Goal: Task Accomplishment & Management: Manage account settings

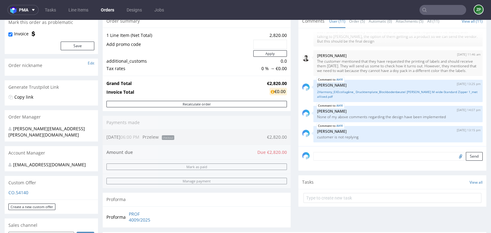
scroll to position [61, 0]
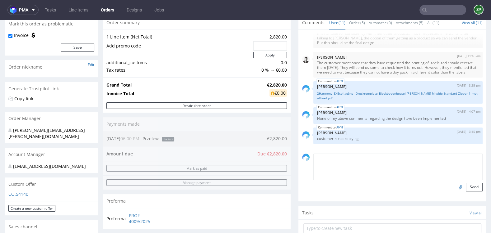
click at [348, 158] on textarea at bounding box center [397, 167] width 169 height 27
type textarea "order to cancell"
click at [468, 185] on button "Send" at bounding box center [473, 187] width 17 height 9
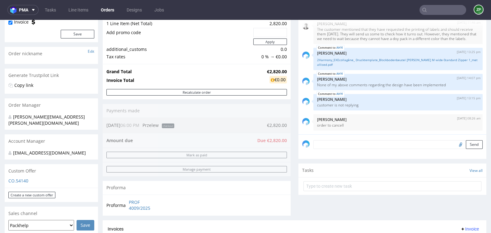
scroll to position [75, 0]
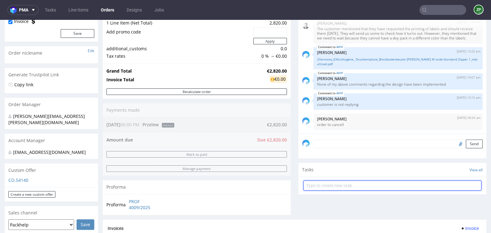
click at [320, 187] on input "text" at bounding box center [392, 186] width 178 height 10
type input "cancellation fee invoice"
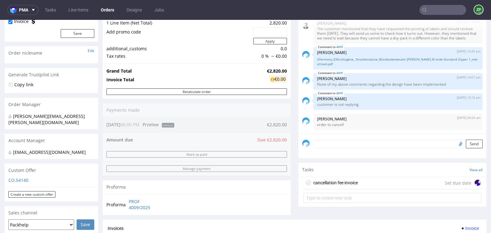
click at [346, 182] on div "cancellation fee invoice" at bounding box center [335, 182] width 44 height 7
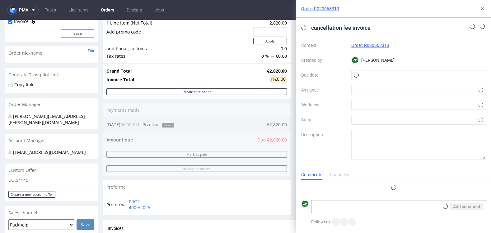
scroll to position [5, 0]
click at [376, 80] on input "text" at bounding box center [418, 75] width 135 height 10
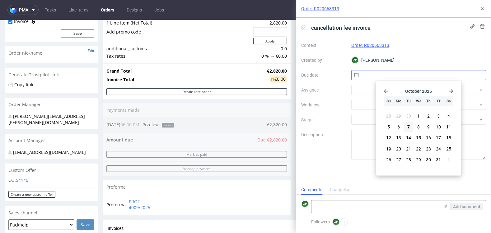
click at [367, 74] on input "text" at bounding box center [418, 75] width 135 height 10
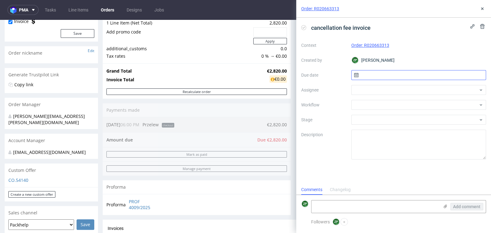
click at [367, 74] on input "text" at bounding box center [418, 75] width 135 height 10
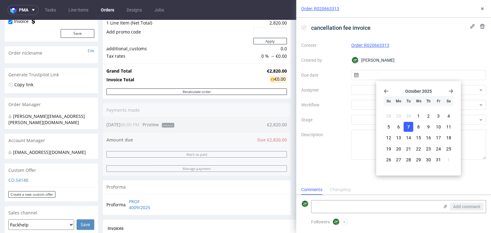
click at [411, 125] on button "7" at bounding box center [408, 127] width 10 height 10
type input "07/10/2025"
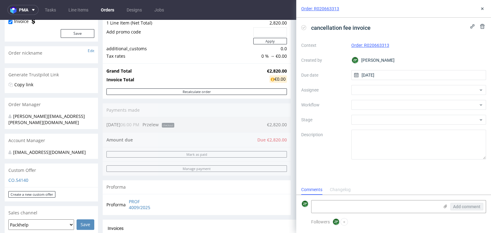
click at [350, 88] on div "Context Order: R020663313 Created by ZP Zuzanna Pawlicka-Sabak Due date 07/10/2…" at bounding box center [393, 99] width 185 height 119
click at [357, 89] on div at bounding box center [418, 90] width 135 height 10
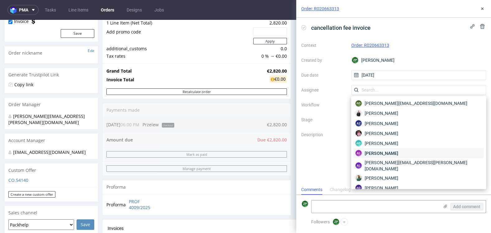
click at [365, 155] on span "Aleksandra Łętowska" at bounding box center [380, 153] width 33 height 6
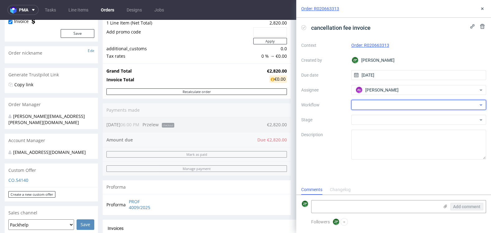
click at [363, 107] on div at bounding box center [418, 105] width 135 height 10
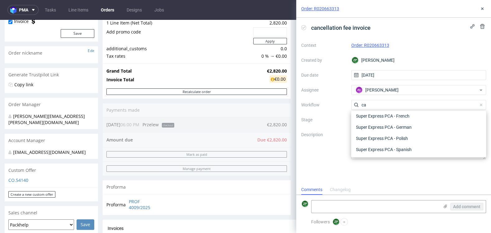
scroll to position [78, 0]
type input "c"
type input "a"
type input "in"
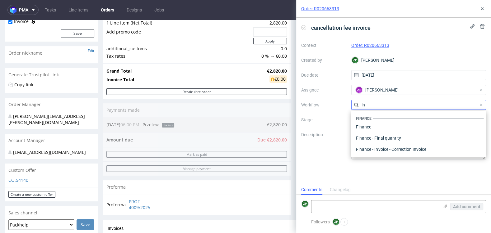
click at [373, 105] on input "in" at bounding box center [418, 105] width 135 height 10
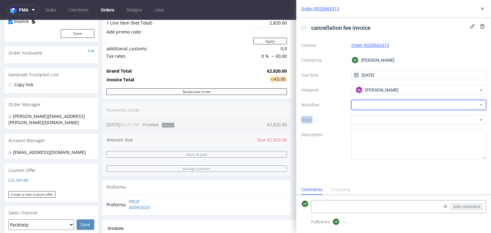
click at [373, 105] on div at bounding box center [418, 105] width 135 height 10
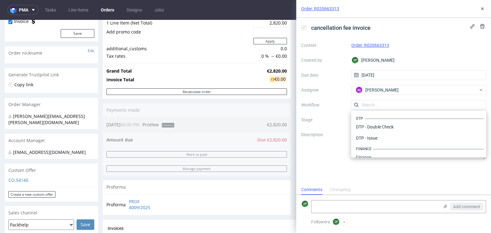
scroll to position [382, 0]
click at [373, 105] on input "text" at bounding box center [418, 105] width 135 height 10
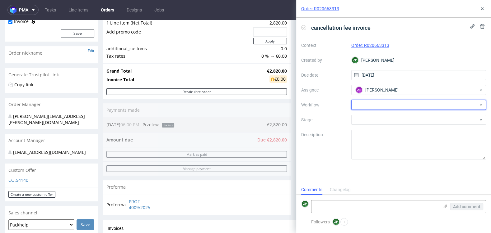
click at [373, 105] on div at bounding box center [418, 105] width 135 height 10
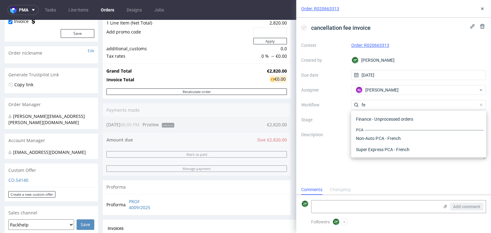
scroll to position [0, 0]
type input "f"
click at [390, 129] on div "Finance - Invoice - Partial Invoice" at bounding box center [418, 128] width 130 height 11
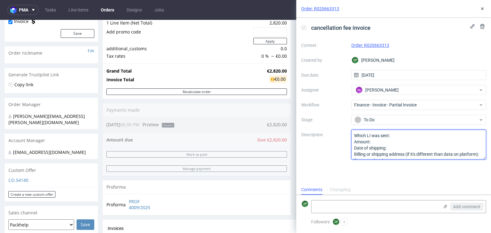
click at [387, 144] on textarea "Which LI was sent: Amount: Date of shipping: Billing or shipping address (if it…" at bounding box center [418, 145] width 135 height 30
click at [397, 146] on textarea "Which LI was sent: Amount: 56 Date of shipping: Billing or shipping address (if…" at bounding box center [418, 145] width 135 height 30
type textarea "Which LI was sent: Amount: 564 euro Date of shipping: Billing or shipping addre…"
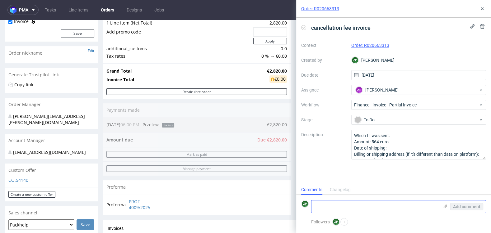
click at [325, 206] on textarea at bounding box center [374, 207] width 127 height 12
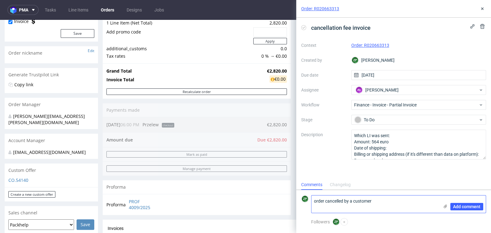
scroll to position [0, 0]
type textarea "order cancelled by a customer"
click at [482, 7] on icon at bounding box center [481, 8] width 5 height 5
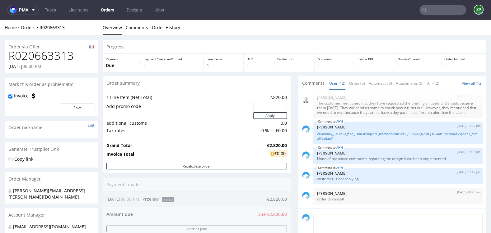
click at [328, 221] on textarea at bounding box center [397, 227] width 169 height 27
click at [314, 217] on textarea "20% of the order" at bounding box center [397, 227] width 169 height 27
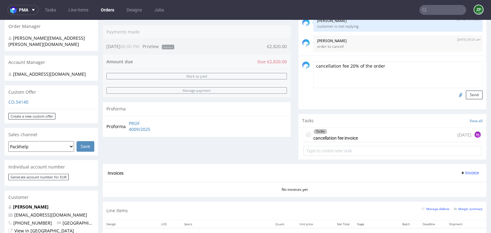
scroll to position [152, 0]
click at [325, 64] on textarea "cancellation fee 20% of the order" at bounding box center [397, 75] width 169 height 27
click at [329, 65] on textarea "cancellation fee 20% of the order" at bounding box center [397, 75] width 169 height 27
click at [326, 65] on textarea "cancellation fee 20% of the order" at bounding box center [397, 75] width 169 height 27
type textarea "cancellation fee 20% of the order"
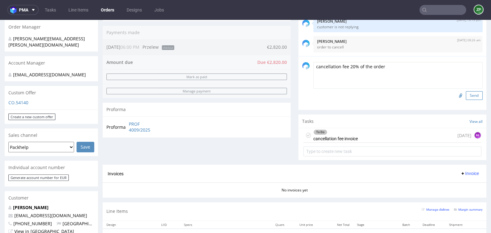
click at [466, 94] on button "Send" at bounding box center [473, 95] width 17 height 9
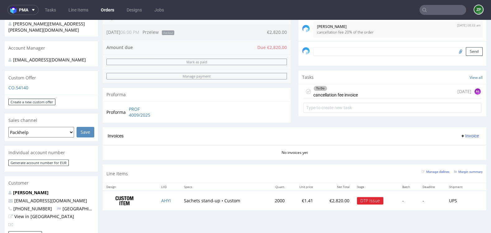
scroll to position [0, 0]
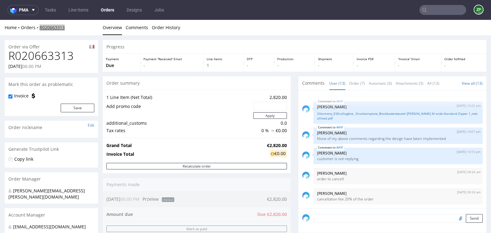
copy link "R020663313"
click at [110, 11] on link "Orders" at bounding box center [107, 10] width 21 height 10
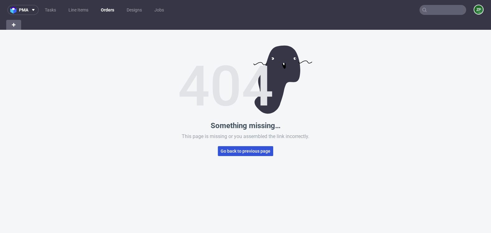
click at [234, 150] on span "Go back to previous page" at bounding box center [245, 151] width 50 height 4
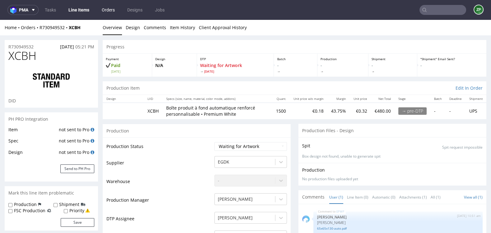
click at [111, 8] on link "Orders" at bounding box center [108, 10] width 21 height 10
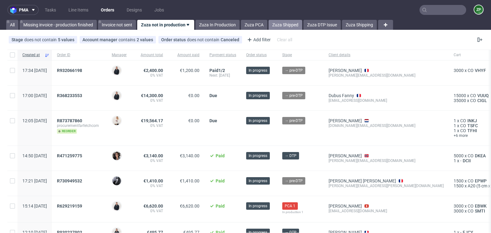
click at [294, 22] on link "Zuza Shipped" at bounding box center [285, 25] width 34 height 10
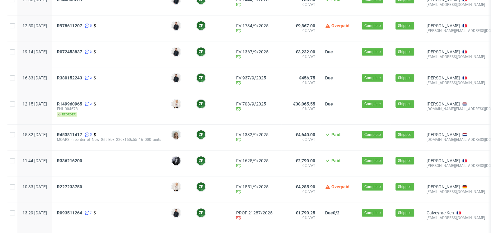
scroll to position [302, 0]
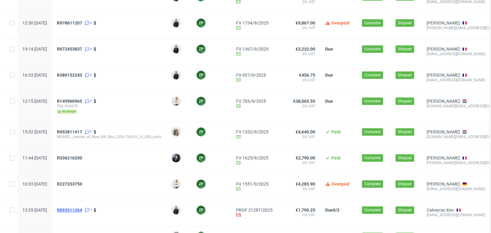
click at [81, 211] on span "R093511264" at bounding box center [69, 210] width 25 height 5
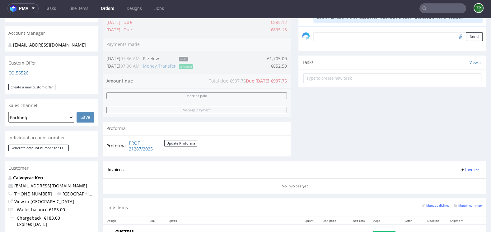
scroll to position [173, 0]
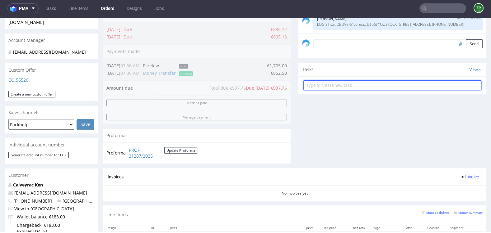
click at [320, 82] on input "text" at bounding box center [392, 86] width 178 height 10
type input "invoice"
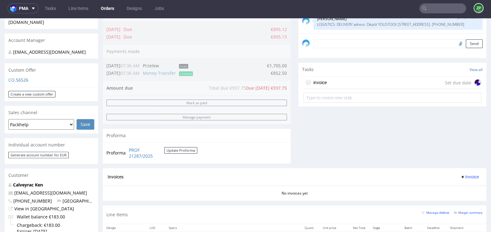
click at [345, 81] on div "invoice Set due date" at bounding box center [392, 83] width 178 height 12
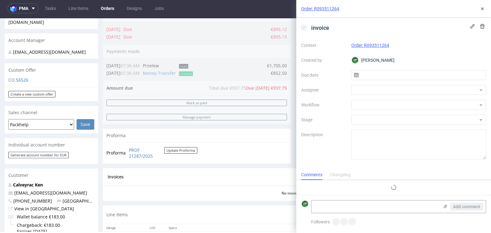
scroll to position [5, 0]
click at [368, 76] on input "text" at bounding box center [418, 75] width 135 height 10
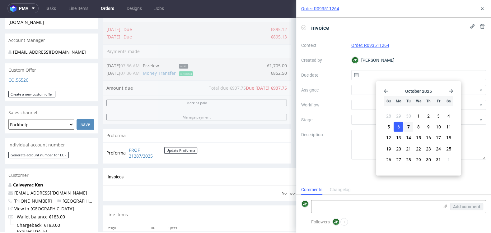
click at [396, 127] on button "6" at bounding box center [398, 127] width 10 height 10
type input "06/10/2025"
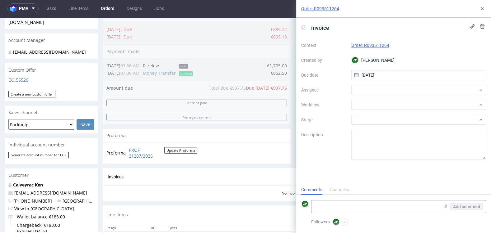
click at [232, 159] on div "Proforma PROF 21287/2025 Update Proforma" at bounding box center [197, 153] width 188 height 21
click at [482, 5] on button at bounding box center [481, 8] width 7 height 7
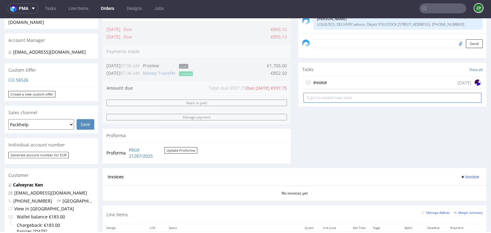
click at [322, 101] on input "text" at bounding box center [392, 98] width 178 height 10
click at [321, 81] on div "invoice" at bounding box center [319, 82] width 13 height 7
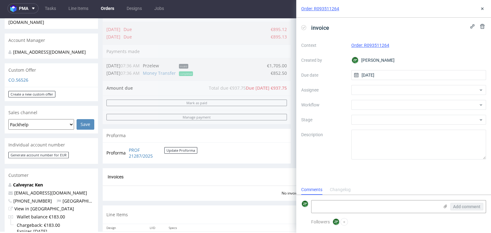
scroll to position [5, 0]
click at [363, 86] on div at bounding box center [418, 90] width 135 height 10
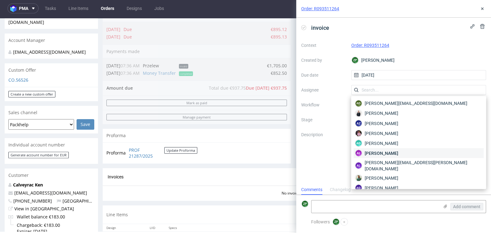
click at [365, 149] on div "AŁ Aleksandra Łętowska" at bounding box center [418, 153] width 130 height 10
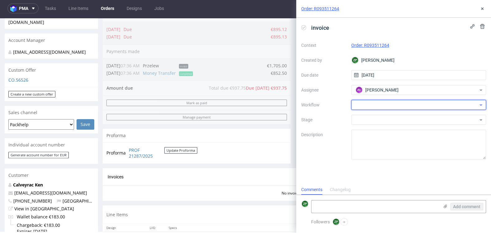
click at [361, 105] on div at bounding box center [418, 105] width 135 height 10
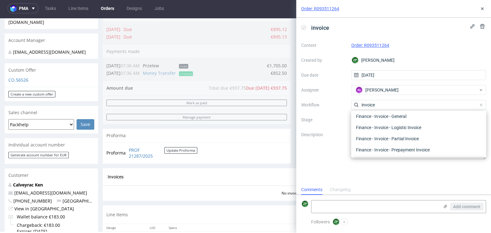
scroll to position [20, 0]
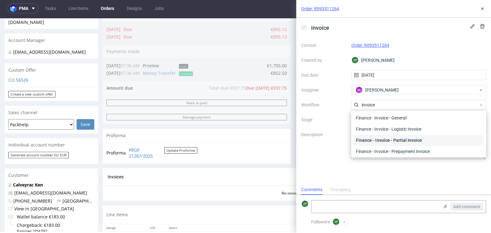
type input "invoice"
click at [364, 140] on div "Finance - Invoice - Partial Invoice" at bounding box center [418, 140] width 130 height 11
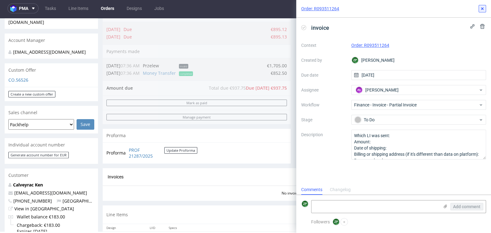
click at [482, 12] on button at bounding box center [481, 8] width 7 height 7
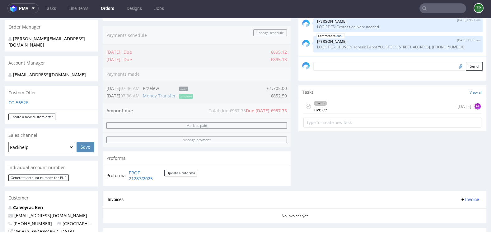
scroll to position [148, 0]
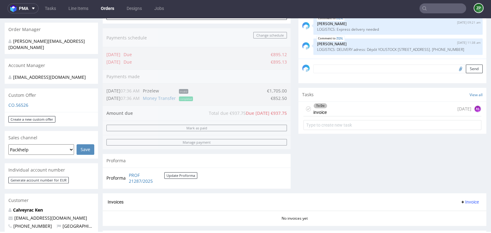
click at [334, 108] on div "To Do invoice 1 day ago AŁ" at bounding box center [392, 109] width 178 height 15
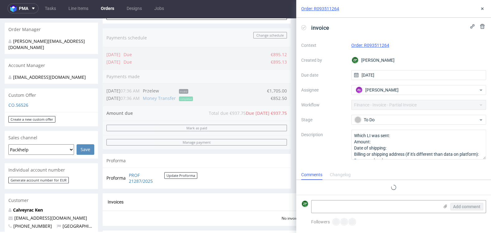
scroll to position [5, 0]
click at [272, 180] on div "Proforma PROF 21287/2025 Update Proforma" at bounding box center [197, 178] width 188 height 21
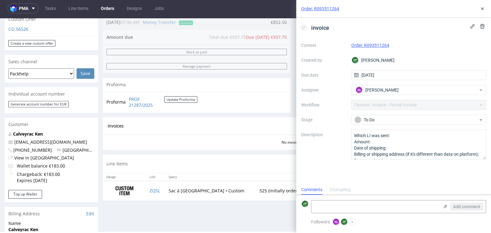
scroll to position [227, 0]
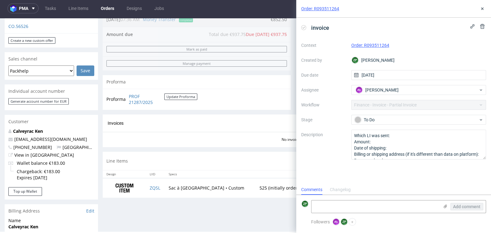
click at [389, 106] on div "Context Order: R093511264 Created by ZP Zuzanna Pawlicka-Sabak Due date 06/10/2…" at bounding box center [393, 99] width 185 height 119
click at [481, 104] on div "Context Order: R093511264 Created by ZP Zuzanna Pawlicka-Sabak Due date 06/10/2…" at bounding box center [393, 99] width 185 height 119
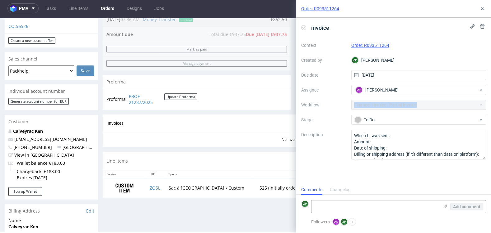
click at [481, 104] on div "Context Order: R093511264 Created by ZP Zuzanna Pawlicka-Sabak Due date 06/10/2…" at bounding box center [393, 99] width 185 height 119
click at [480, 104] on div "Context Order: R093511264 Created by ZP Zuzanna Pawlicka-Sabak Due date 06/10/2…" at bounding box center [393, 99] width 185 height 119
click at [482, 11] on icon at bounding box center [481, 8] width 5 height 5
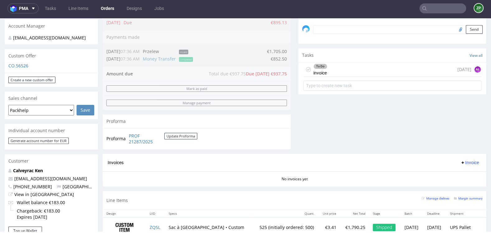
scroll to position [181, 0]
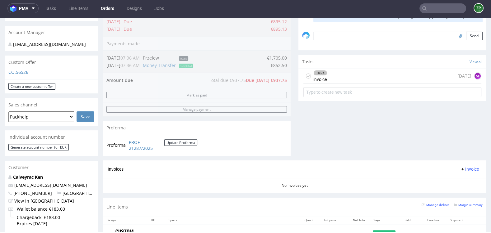
click at [373, 76] on div "To Do invoice 1 day ago AŁ" at bounding box center [392, 76] width 178 height 15
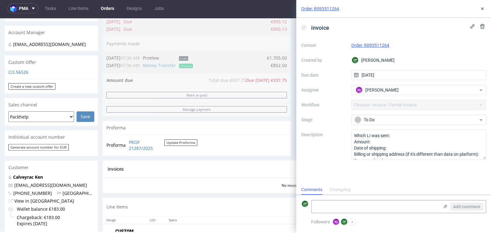
scroll to position [5, 0]
click at [480, 30] on button at bounding box center [481, 26] width 7 height 7
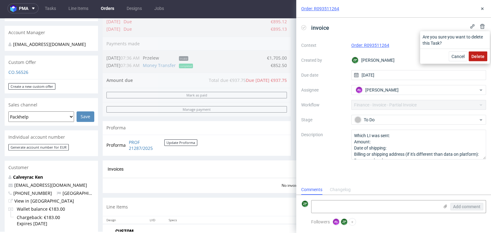
click at [473, 57] on span "Delete" at bounding box center [477, 56] width 13 height 4
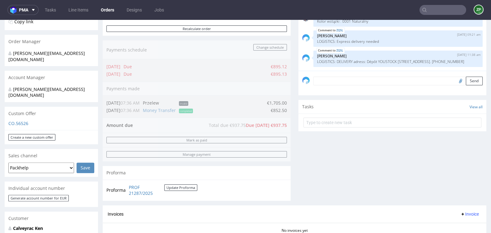
scroll to position [146, 0]
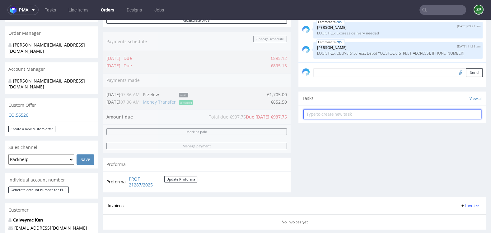
click at [349, 115] on input "text" at bounding box center [392, 114] width 178 height 10
type input "invoice"
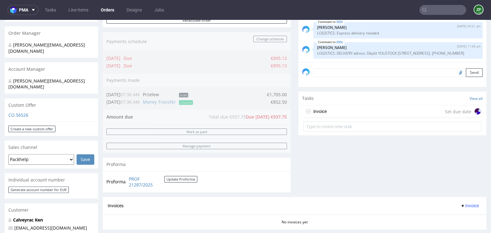
click at [395, 114] on div "invoice Set due date" at bounding box center [392, 112] width 178 height 12
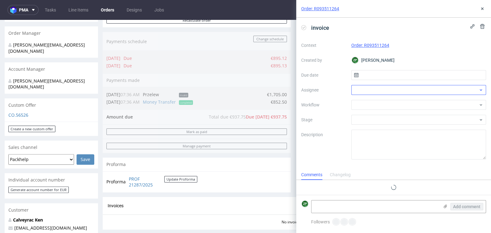
scroll to position [5, 0]
click at [395, 76] on input "text" at bounding box center [418, 75] width 135 height 10
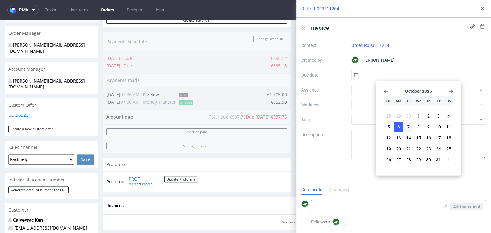
click at [398, 125] on span "6" at bounding box center [398, 127] width 2 height 6
type input "06/10/2025"
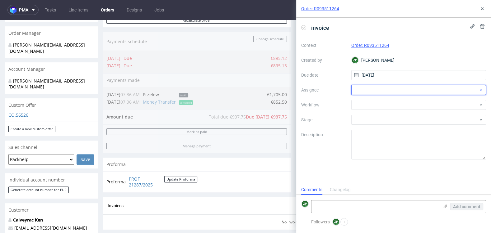
click at [371, 95] on div at bounding box center [418, 90] width 135 height 10
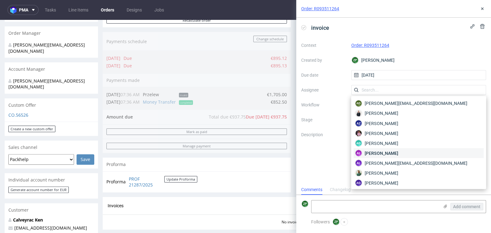
click at [369, 153] on span "Aleksandra Łętowska" at bounding box center [380, 153] width 33 height 6
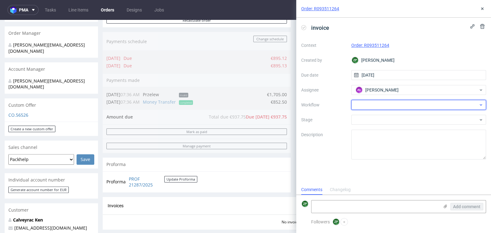
click at [361, 106] on div at bounding box center [418, 105] width 135 height 10
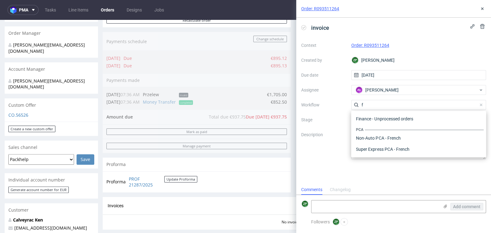
scroll to position [201, 0]
type input "f"
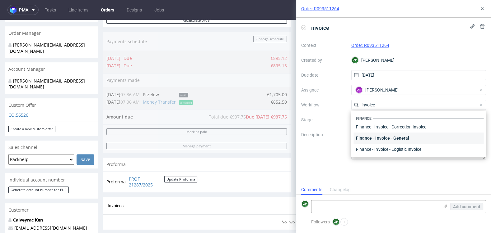
type input "invoice"
click at [406, 135] on div "Finance - Invoice - General" at bounding box center [418, 138] width 130 height 11
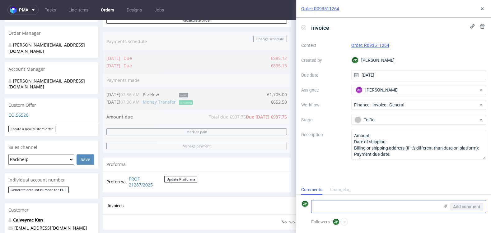
click at [328, 213] on textarea at bounding box center [374, 207] width 127 height 12
drag, startPoint x: 409, startPoint y: 13, endPoint x: 389, endPoint y: 13, distance: 20.8
click at [389, 13] on div "Order: R093511264" at bounding box center [393, 9] width 195 height 18
click at [376, 11] on div "Order: R093511264" at bounding box center [393, 9] width 195 height 18
click at [367, 208] on textarea "2nd payment" at bounding box center [374, 207] width 127 height 12
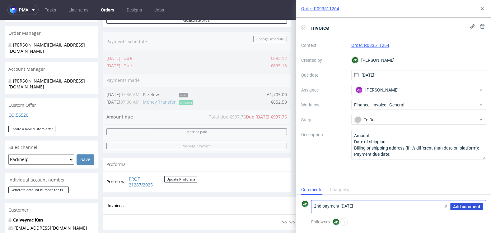
type textarea "2nd payment 17.10.2025"
click at [466, 209] on span "Add comment" at bounding box center [466, 207] width 27 height 4
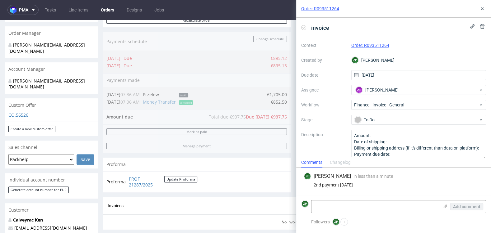
scroll to position [0, 0]
click at [482, 9] on use at bounding box center [482, 8] width 2 height 2
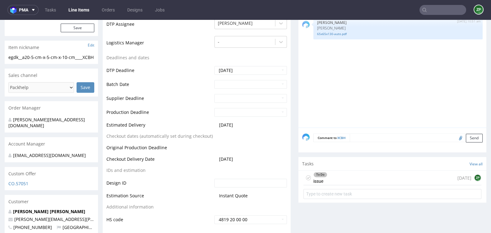
scroll to position [177, 0]
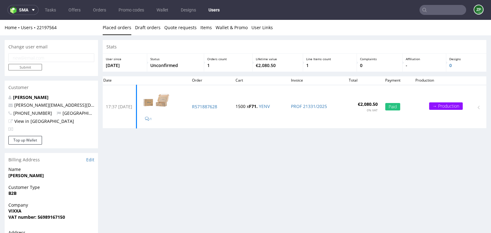
click at [430, 12] on input "text" at bounding box center [442, 10] width 47 height 10
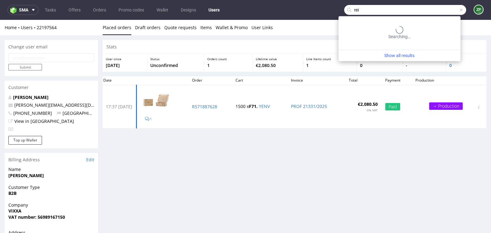
type input "rei"
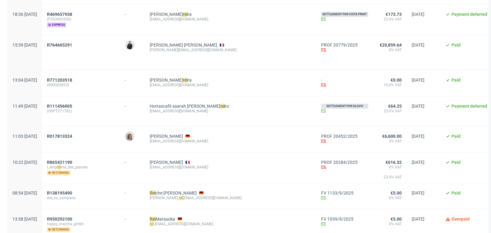
scroll to position [437, 0]
click at [72, 217] on span "R950292100" at bounding box center [59, 219] width 25 height 5
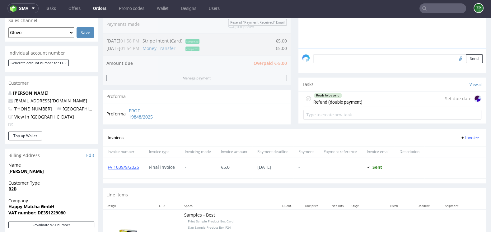
scroll to position [162, 0]
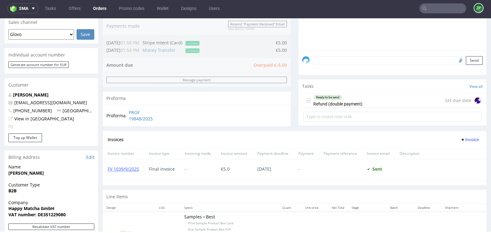
click at [21, 89] on div "Customer" at bounding box center [51, 85] width 93 height 14
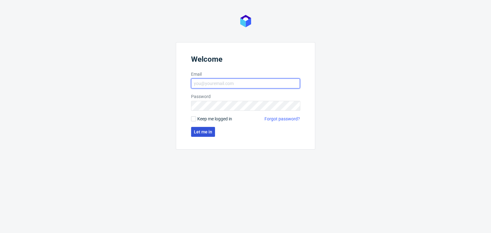
type input "[EMAIL_ADDRESS][DOMAIN_NAME]"
click at [200, 132] on span "Let me in" at bounding box center [203, 132] width 18 height 4
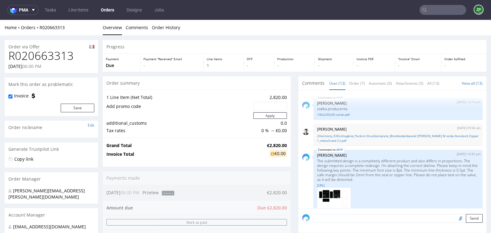
scroll to position [264, 0]
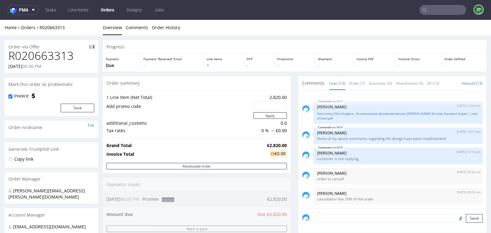
click at [109, 14] on link "Orders" at bounding box center [107, 10] width 21 height 10
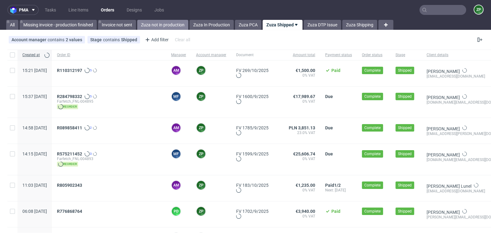
click at [153, 25] on link "Zuza not in production" at bounding box center [162, 25] width 51 height 10
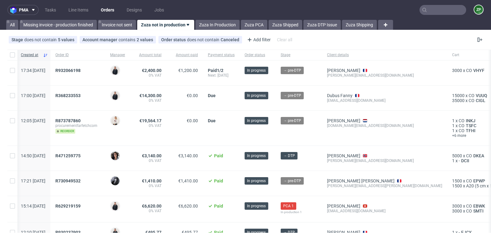
click at [428, 7] on input "text" at bounding box center [442, 10] width 47 height 10
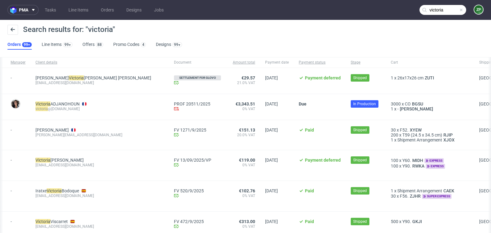
scroll to position [0, 114]
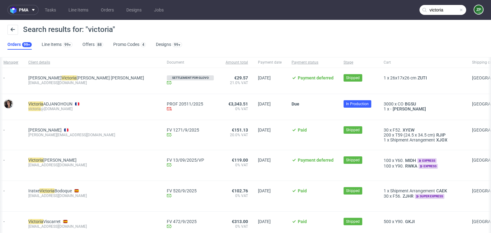
click at [440, 8] on input "victoria" at bounding box center [442, 10] width 47 height 10
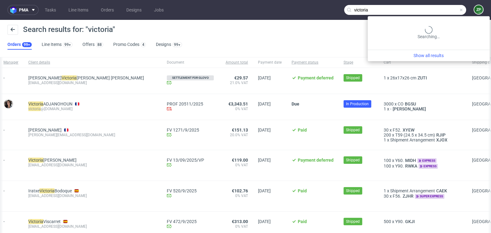
click at [440, 8] on input "victoria" at bounding box center [405, 10] width 122 height 10
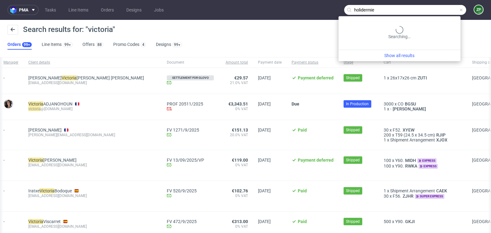
type input "holidermie"
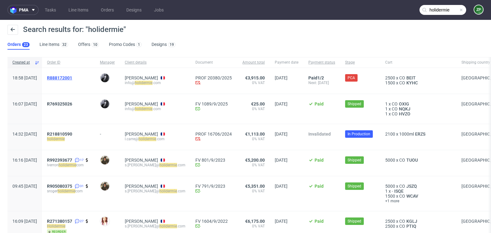
click at [72, 76] on span "R888172001" at bounding box center [59, 78] width 25 height 5
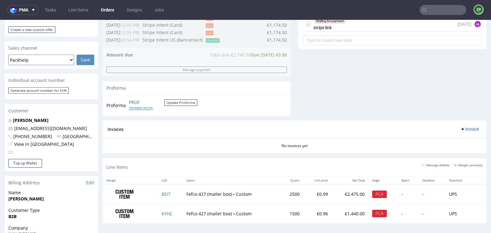
scroll to position [241, 0]
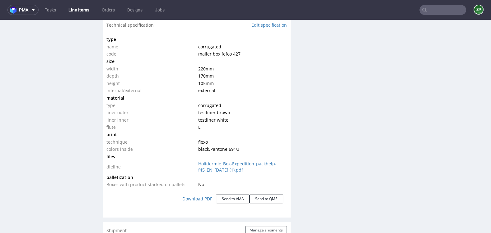
scroll to position [592, 0]
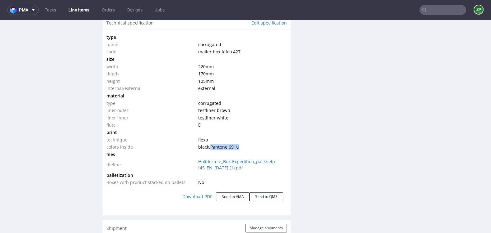
drag, startPoint x: 210, startPoint y: 144, endPoint x: 255, endPoint y: 144, distance: 45.1
click at [255, 144] on td "black , Pantone 691U" at bounding box center [241, 147] width 90 height 7
copy span "Pantone 691U"
click at [266, 103] on td "corrugated" at bounding box center [241, 103] width 90 height 7
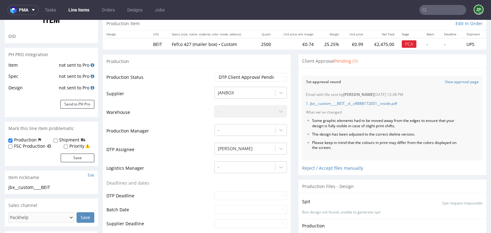
scroll to position [0, 0]
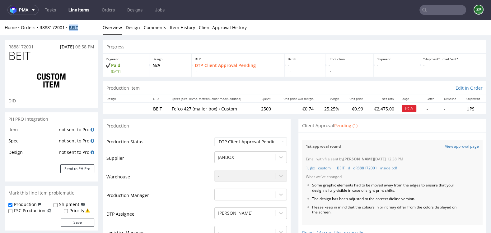
copy strong "BEIT"
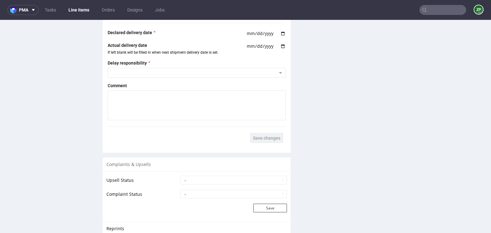
scroll to position [1073, 0]
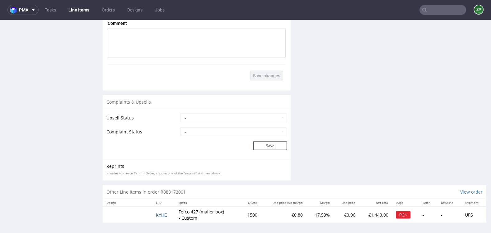
click at [158, 212] on span "KYHC" at bounding box center [161, 215] width 11 height 6
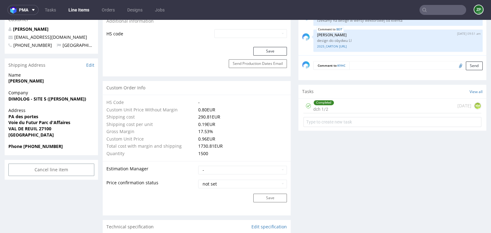
scroll to position [389, 0]
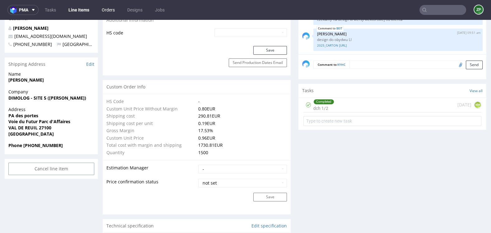
click at [104, 14] on link "Orders" at bounding box center [108, 10] width 21 height 10
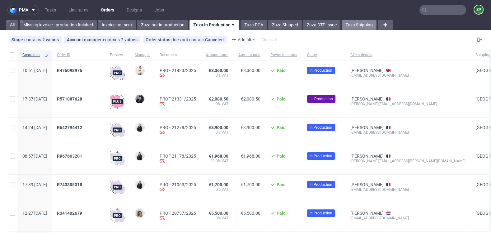
click at [357, 26] on link "Zuza Shipping" at bounding box center [358, 25] width 35 height 10
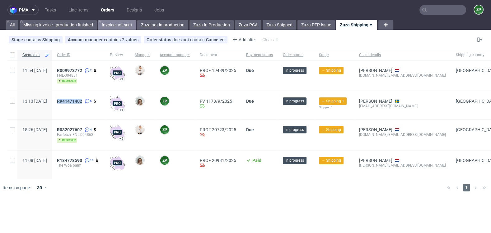
click at [122, 24] on link "Invoice not sent" at bounding box center [117, 25] width 38 height 10
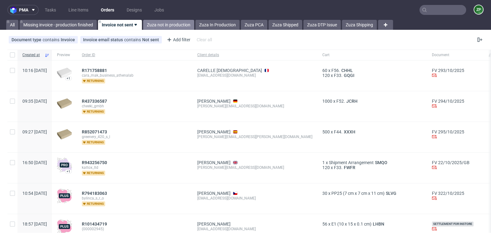
click at [160, 29] on link "Zuza not in production" at bounding box center [168, 25] width 51 height 10
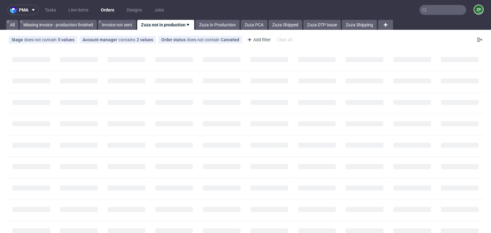
click at [212, 19] on nav "pma Tasks Line Items Orders Designs Jobs ZP" at bounding box center [245, 10] width 491 height 20
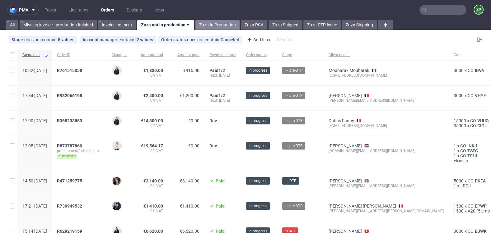
click at [207, 24] on link "Zuza In Production" at bounding box center [217, 25] width 44 height 10
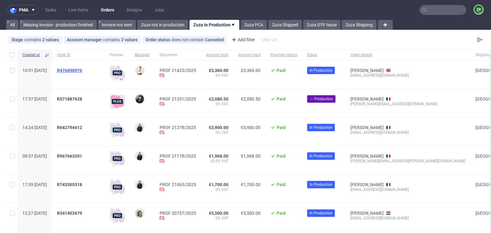
click at [82, 68] on span "R476098976" at bounding box center [69, 70] width 25 height 5
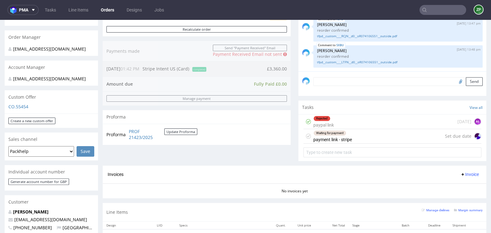
scroll to position [243, 0]
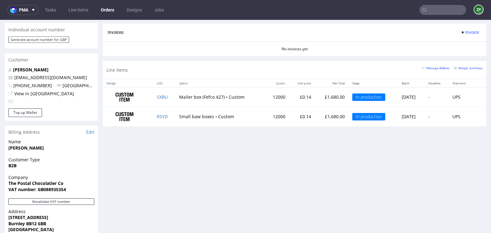
scroll to position [285, 0]
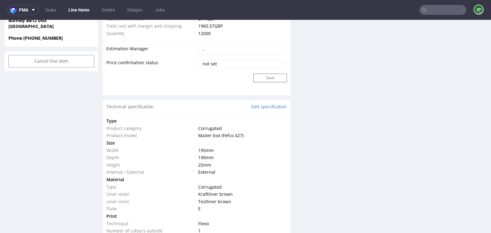
scroll to position [507, 0]
click at [105, 8] on link "Orders" at bounding box center [108, 10] width 21 height 10
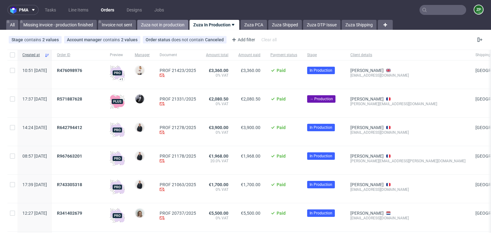
click at [162, 22] on link "Zuza not in production" at bounding box center [162, 25] width 51 height 10
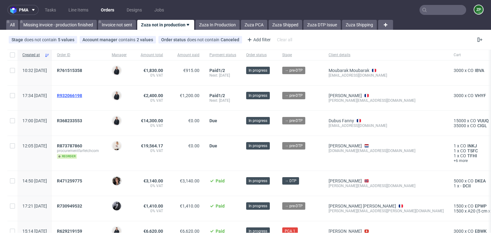
click at [82, 94] on span "R932066198" at bounding box center [69, 95] width 25 height 5
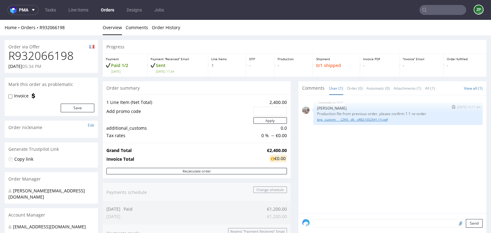
click at [353, 118] on link "bng__custom____LZNS__d0__oR821552541 (1).pdf" at bounding box center [398, 120] width 162 height 5
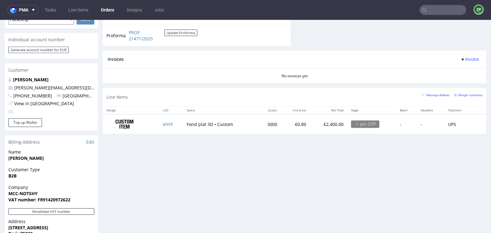
scroll to position [280, 0]
click at [163, 127] on td "VHYF" at bounding box center [171, 125] width 24 height 20
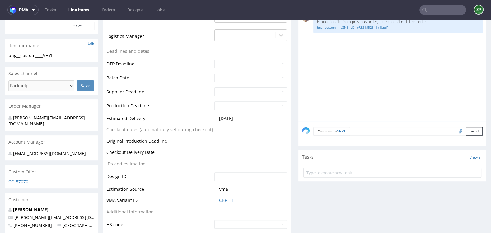
scroll to position [203, 0]
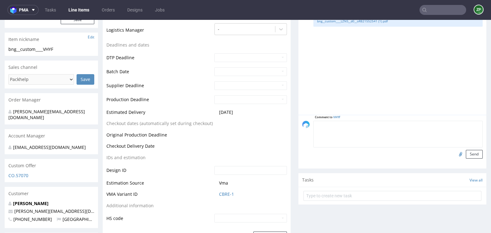
click at [367, 126] on textarea at bounding box center [397, 134] width 169 height 27
type textarea "reorder confirmed"
click at [467, 153] on button "Send" at bounding box center [473, 154] width 17 height 9
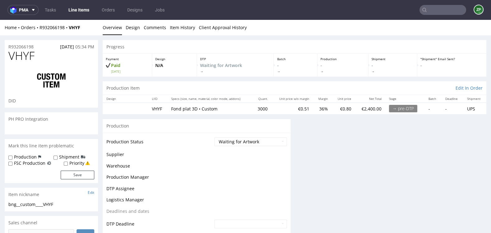
scroll to position [0, 0]
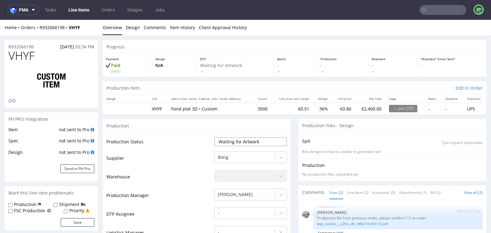
click at [240, 140] on select "Waiting for Artwork Waiting for Diecut Waiting for Mockup Waiting for DTP Waiti…" at bounding box center [250, 142] width 72 height 9
select select "dtp_waiting_for_check"
click at [214, 138] on select "Waiting for Artwork Waiting for Diecut Waiting for Mockup Waiting for DTP Waiti…" at bounding box center [250, 142] width 72 height 9
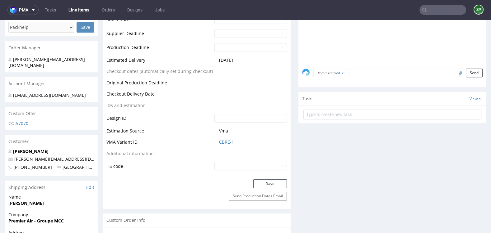
scroll to position [256, 0]
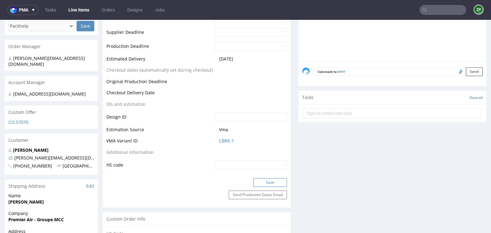
click at [265, 184] on button "Save" at bounding box center [270, 182] width 34 height 9
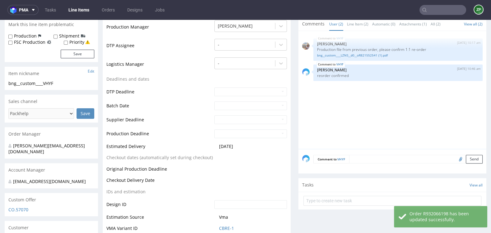
scroll to position [0, 0]
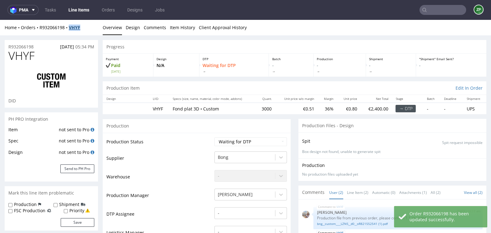
copy strong "VHYF"
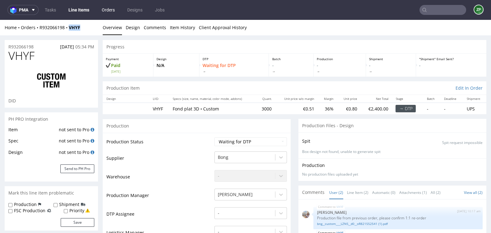
click at [101, 9] on link "Orders" at bounding box center [108, 10] width 21 height 10
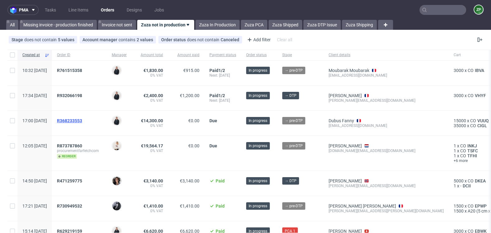
click at [82, 120] on span "R368233553" at bounding box center [69, 120] width 25 height 5
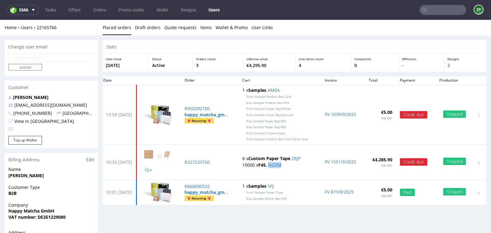
scroll to position [2, 0]
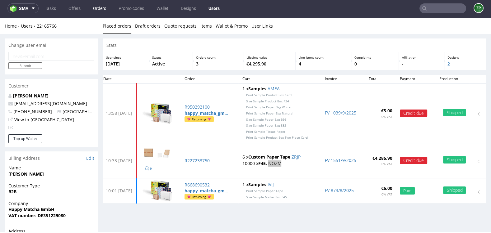
click at [98, 11] on link "Orders" at bounding box center [99, 8] width 21 height 10
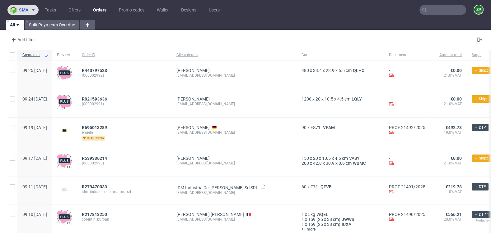
click at [26, 11] on span "sma" at bounding box center [23, 10] width 9 height 4
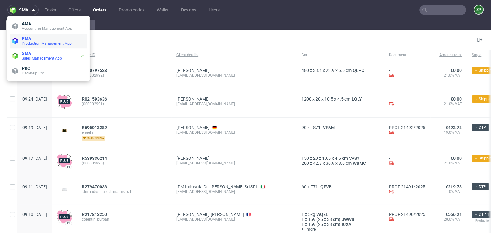
click at [28, 42] on span "Production Management App" at bounding box center [47, 43] width 50 height 4
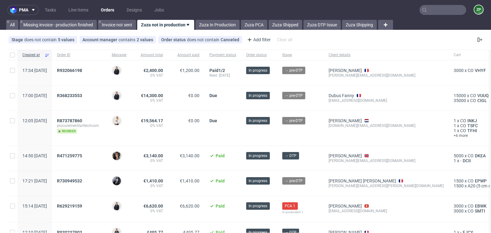
click at [209, 16] on nav "pma Tasks Line Items Orders Designs Jobs ZP" at bounding box center [245, 10] width 491 height 20
click at [201, 23] on link "Zuza In Production" at bounding box center [217, 25] width 44 height 10
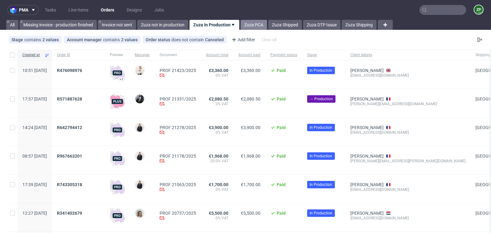
click at [251, 24] on link "Zuza PCA" at bounding box center [253, 25] width 26 height 10
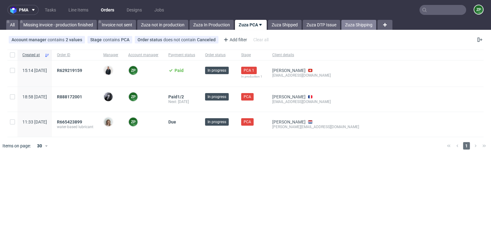
click at [351, 23] on link "Zuza Shipping" at bounding box center [358, 25] width 35 height 10
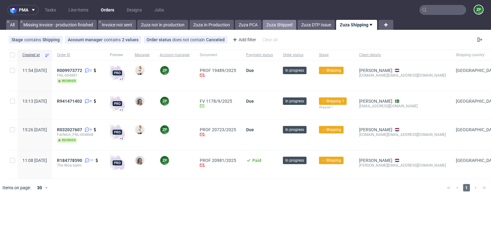
click at [277, 24] on link "Zuza Shipped" at bounding box center [279, 25] width 34 height 10
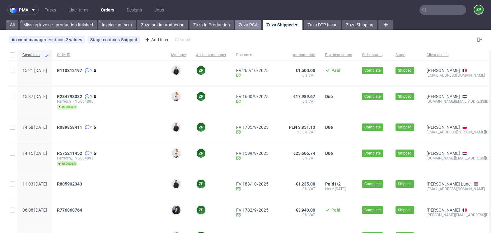
click at [251, 21] on link "Zuza PCA" at bounding box center [248, 25] width 26 height 10
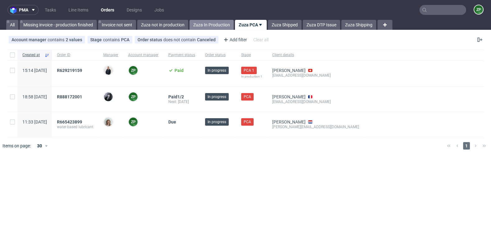
click at [213, 22] on link "Zuza In Production" at bounding box center [211, 25] width 44 height 10
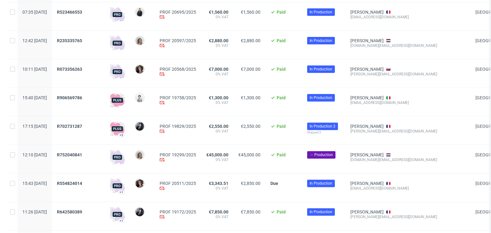
scroll to position [231, 0]
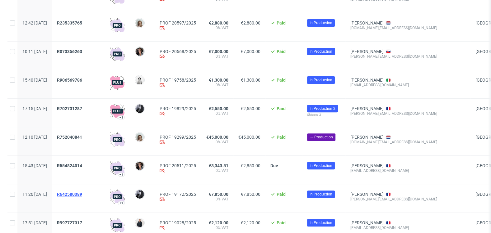
click at [82, 194] on span "R642580389" at bounding box center [69, 194] width 25 height 5
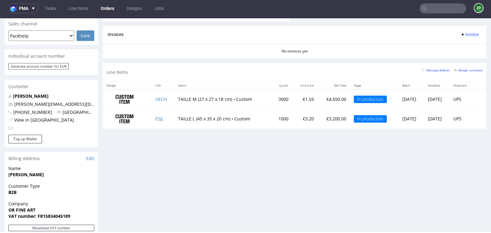
scroll to position [263, 0]
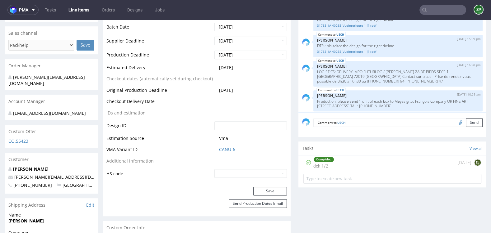
scroll to position [218, 0]
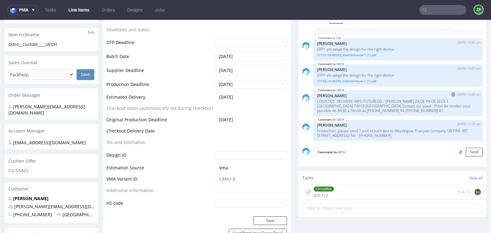
drag, startPoint x: 354, startPoint y: 104, endPoint x: 425, endPoint y: 118, distance: 72.3
click at [425, 116] on div "UECH 23rd Sep 25 | 16:28 pm Zuzanna Pawlicka-Sabak LOGISTICS: DELIVERY: MPO FUT…" at bounding box center [397, 103] width 169 height 26
copy p "MPO FUTURLOG / Richard Orlinski ZA DE PIEDS SECS 1 RUE DE LA FOUCAUDIERE 72019 …"
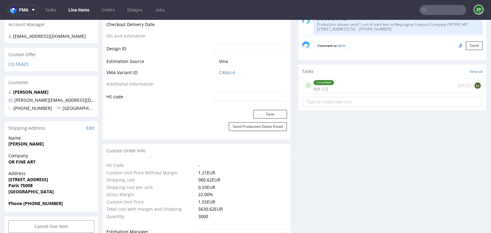
scroll to position [325, 0]
click at [89, 127] on link "Edit" at bounding box center [90, 128] width 8 height 6
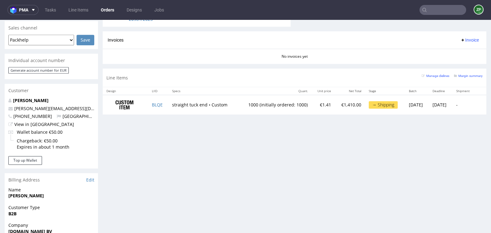
scroll to position [266, 0]
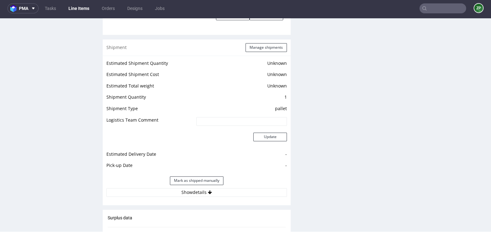
scroll to position [760, 0]
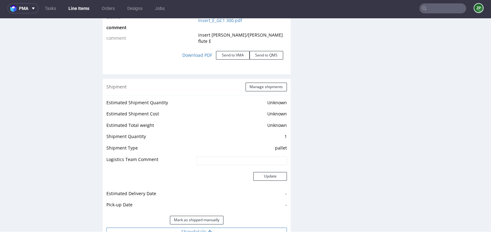
click at [200, 228] on button "Show details" at bounding box center [196, 232] width 180 height 9
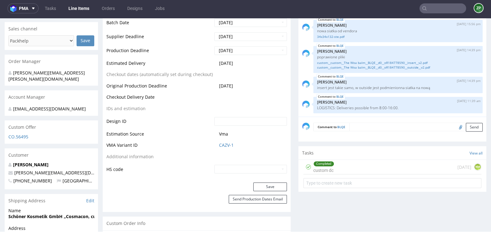
scroll to position [196, 0]
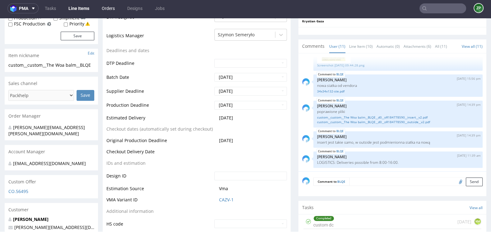
click at [106, 8] on link "Orders" at bounding box center [108, 8] width 21 height 10
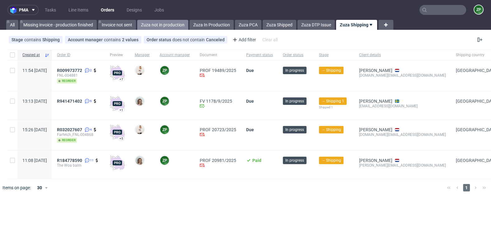
click at [145, 27] on link "Zuza not in production" at bounding box center [162, 25] width 51 height 10
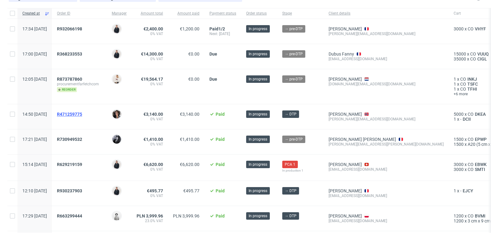
scroll to position [42, 0]
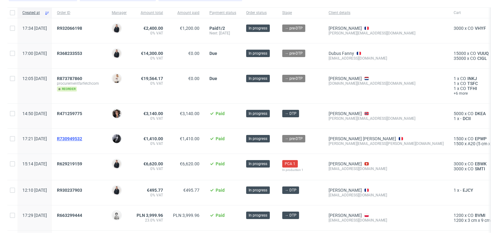
click at [82, 137] on span "R730949532" at bounding box center [69, 138] width 25 height 5
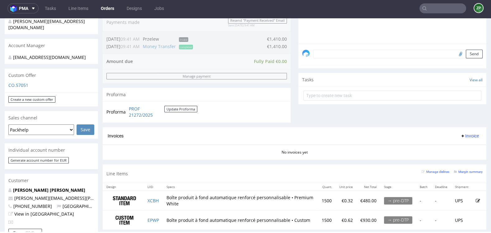
scroll to position [193, 0]
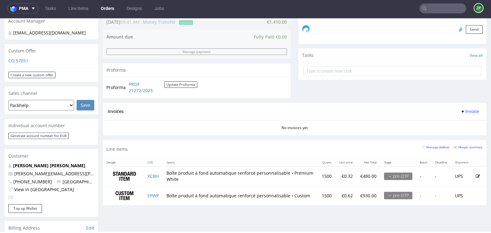
click at [114, 10] on link "Orders" at bounding box center [107, 8] width 21 height 10
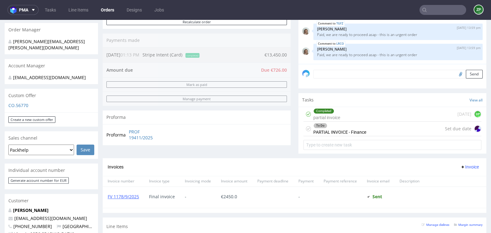
scroll to position [149, 0]
click at [270, 68] on div "Order summary 2 Line Items (Net Total) 14,176.00 Add promo code Apply additiona…" at bounding box center [197, 45] width 188 height 227
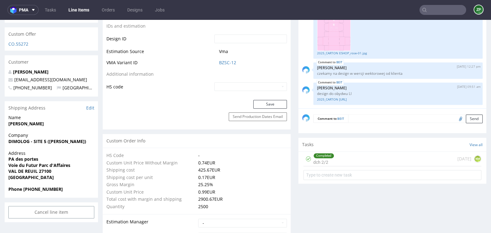
scroll to position [336, 0]
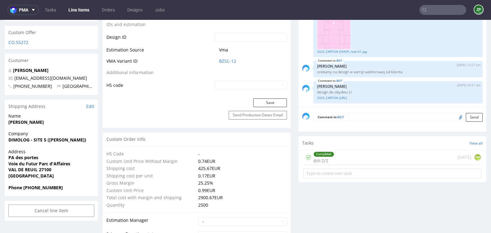
click at [362, 115] on textarea at bounding box center [415, 117] width 134 height 9
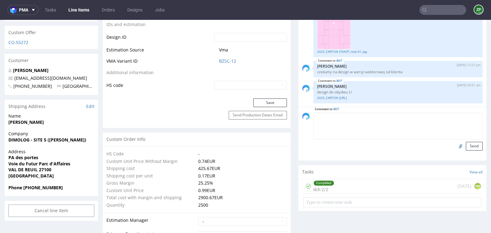
paste textarea "Pantone 691 U"
type textarea "Pantone 691 U, design do obydwu LI (prośba o dopasowanie do siatki)"
click at [455, 145] on input "file" at bounding box center [459, 146] width 9 height 8
type input "C:\fakepath\Smash (14).zip"
click at [470, 146] on button "Send" at bounding box center [473, 146] width 17 height 9
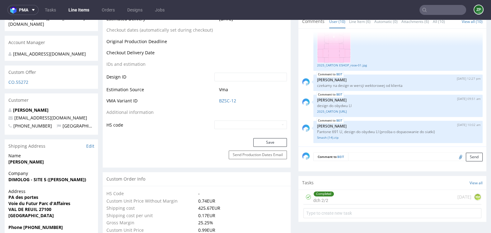
scroll to position [298, 0]
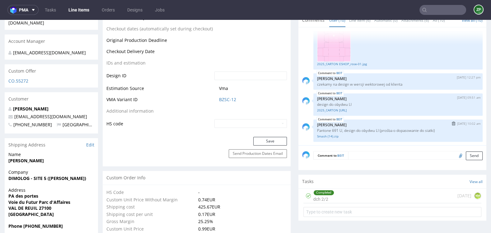
click at [359, 129] on p "Pantone 691 U, design do obydwu LI (prośba o dopasowanie do siatki)" at bounding box center [398, 130] width 162 height 5
copy p "Pantone 691 U, design do obydwu LI (prośba o dopasowanie do siatki)"
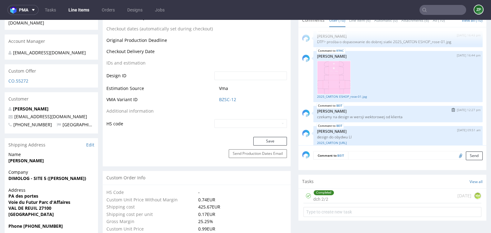
scroll to position [146, 0]
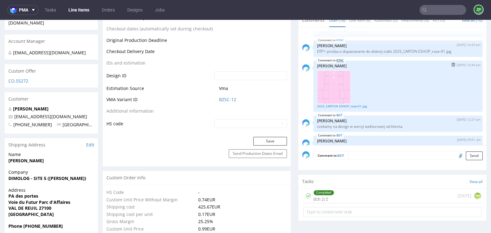
click at [336, 59] on link "KYHC" at bounding box center [339, 60] width 7 height 5
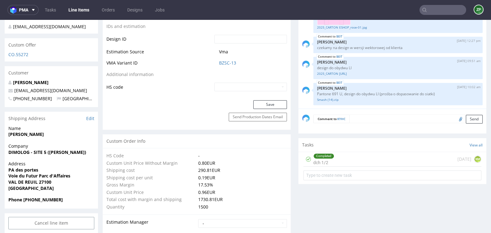
scroll to position [337, 0]
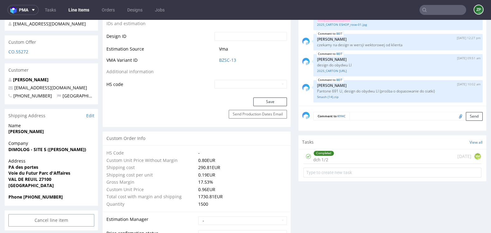
click at [359, 116] on textarea at bounding box center [415, 116] width 133 height 9
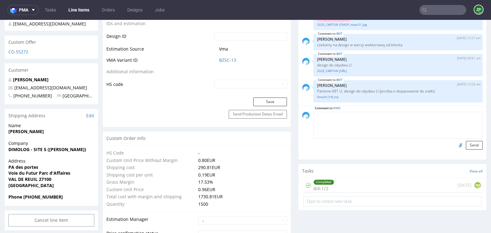
paste textarea "Pantone 691 U, design do obydwu LI (prośba o dopasowanie do siatki)"
type textarea "Pantone 691 U, design do obydwu LI (prośba o dopasowanie do siatki)"
click at [455, 144] on input "file" at bounding box center [459, 145] width 9 height 8
click at [468, 143] on button "Send" at bounding box center [473, 145] width 17 height 9
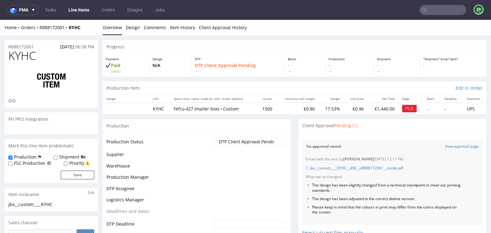
scroll to position [209, 0]
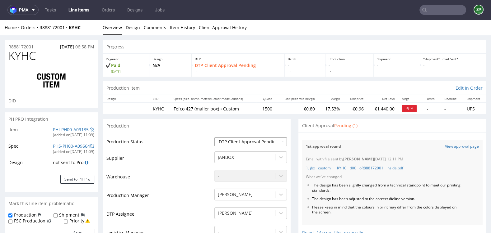
click at [228, 139] on select "Waiting for Artwork Waiting for Diecut Waiting for Mockup Waiting for DTP Waiti…" at bounding box center [250, 142] width 72 height 9
select select "back_for_dtp"
click at [214, 138] on select "Waiting for Artwork Waiting for Diecut Waiting for Mockup Waiting for DTP Waiti…" at bounding box center [250, 142] width 72 height 9
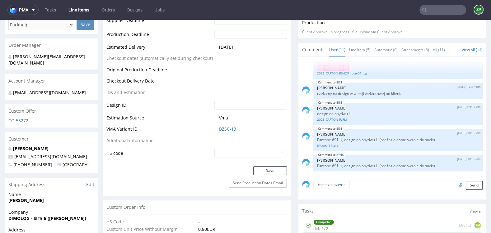
scroll to position [320, 0]
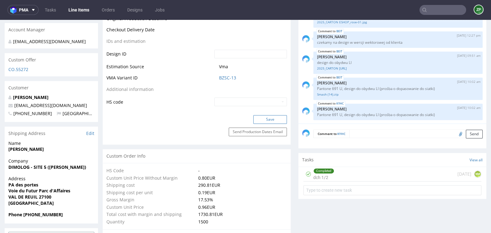
click at [270, 119] on button "Save" at bounding box center [270, 119] width 34 height 9
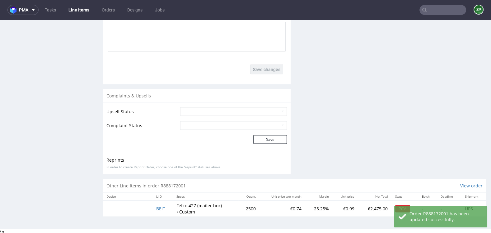
scroll to position [2, 0]
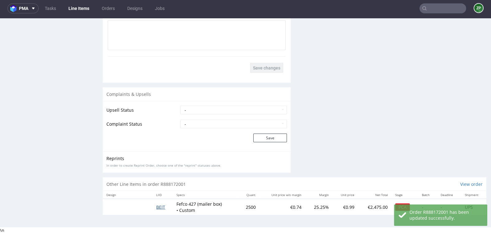
click at [159, 205] on span "BEIT" at bounding box center [160, 207] width 9 height 6
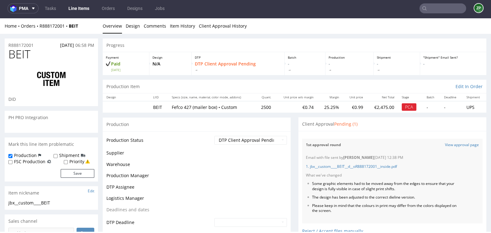
scroll to position [209, 0]
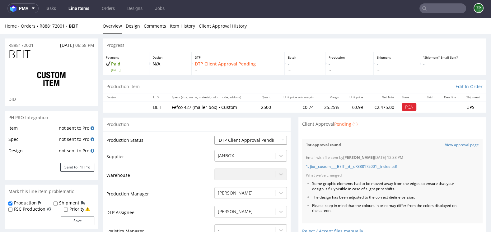
click at [238, 141] on select "Waiting for Artwork Waiting for Diecut Waiting for Mockup Waiting for DTP Waiti…" at bounding box center [250, 140] width 72 height 9
select select "back_for_dtp"
click at [214, 136] on select "Waiting for Artwork Waiting for Diecut Waiting for Mockup Waiting for DTP Waiti…" at bounding box center [250, 140] width 72 height 9
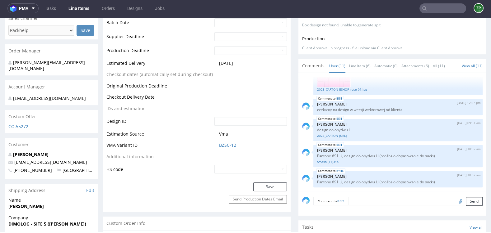
scroll to position [250, 0]
click at [258, 186] on button "Save" at bounding box center [270, 187] width 34 height 9
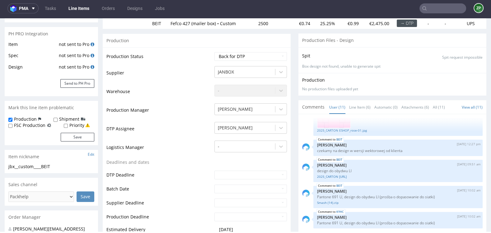
scroll to position [85, 0]
drag, startPoint x: 339, startPoint y: 195, endPoint x: 305, endPoint y: 195, distance: 33.3
click at [305, 195] on div "BEIT 7th Oct 25 | 10:02 am Zuzanna Pawlicka-Sabak Pantone 691 U, design do obyd…" at bounding box center [392, 197] width 180 height 22
click at [332, 200] on link "Smash (14).zip" at bounding box center [398, 202] width 162 height 5
click at [338, 199] on div "Smash (14).zip" at bounding box center [398, 202] width 162 height 6
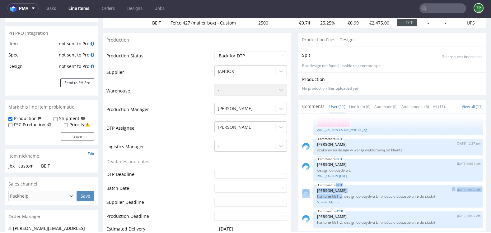
click at [338, 196] on p "Pantone 691 U, design do obydwu LI (prośba o dopasowanie do siatki)" at bounding box center [398, 196] width 162 height 5
drag, startPoint x: 339, startPoint y: 195, endPoint x: 313, endPoint y: 195, distance: 26.1
click at [313, 195] on div "BEIT 7th Oct 25 | 10:02 am Zuzanna Pawlicka-Sabak Pantone 691 U, design do obyd…" at bounding box center [397, 197] width 169 height 22
copy p "Pantone 691 U"
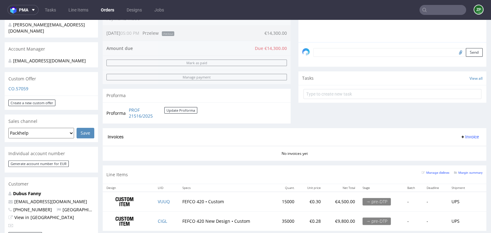
scroll to position [167, 0]
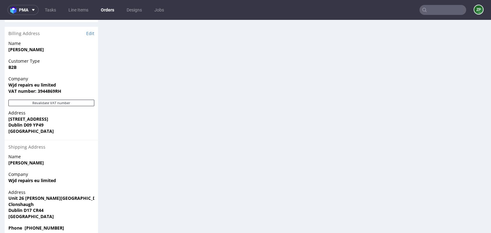
scroll to position [400, 0]
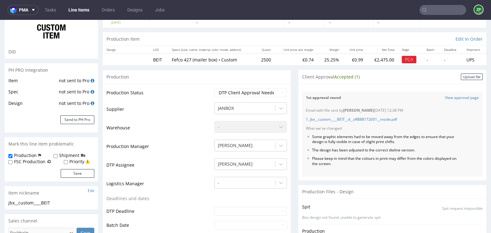
scroll to position [45, 0]
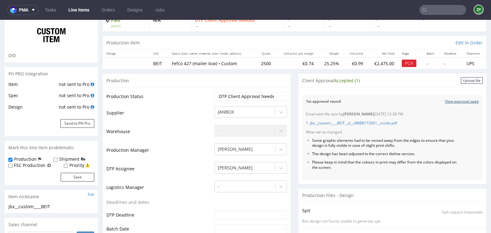
click at [450, 99] on link "View approval page" at bounding box center [462, 101] width 34 height 5
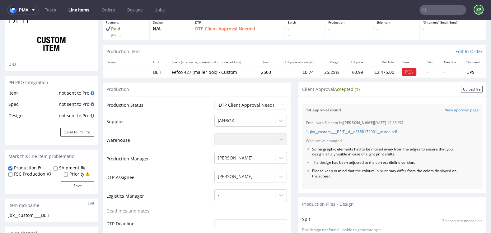
scroll to position [49, 0]
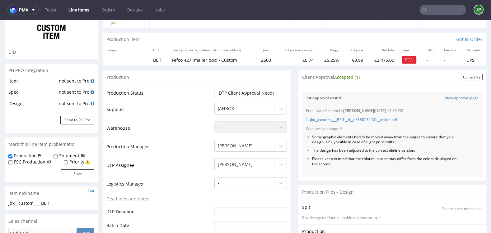
click at [342, 77] on span "Accepted (1)" at bounding box center [346, 77] width 25 height 6
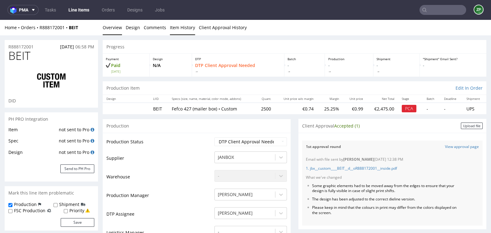
click at [190, 27] on link "Item History" at bounding box center [182, 27] width 25 height 15
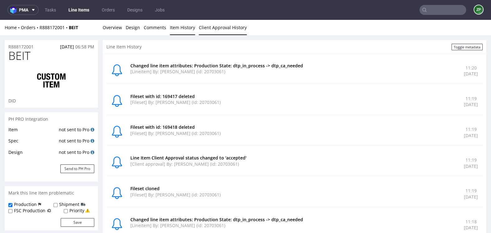
click at [236, 28] on link "Client Approval History" at bounding box center [223, 27] width 48 height 15
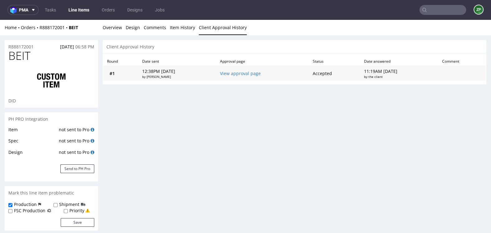
click at [324, 73] on td "Accepted" at bounding box center [334, 73] width 51 height 15
click at [74, 28] on strong "BEIT" at bounding box center [73, 28] width 9 height 6
click at [250, 75] on link "View approval page" at bounding box center [240, 74] width 41 height 6
click at [115, 28] on link "Overview" at bounding box center [112, 27] width 19 height 15
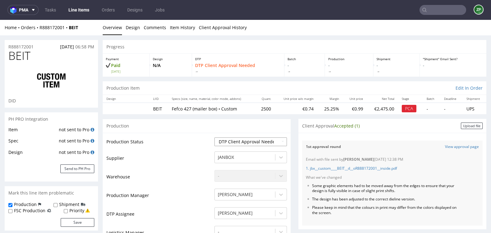
click at [246, 145] on select "Waiting for Artwork Waiting for Diecut Waiting for Mockup Waiting for DTP Waiti…" at bounding box center [250, 142] width 72 height 9
select select "dtp_issue"
click at [214, 138] on select "Waiting for Artwork Waiting for Diecut Waiting for Mockup Waiting for DTP Waiti…" at bounding box center [250, 142] width 72 height 9
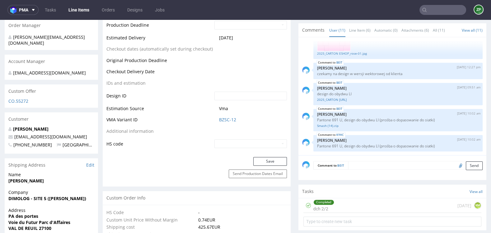
scroll to position [278, 0]
click at [276, 162] on button "Save" at bounding box center [270, 161] width 34 height 9
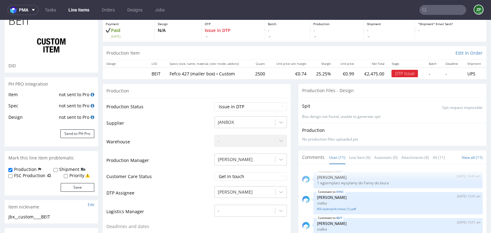
scroll to position [0, 0]
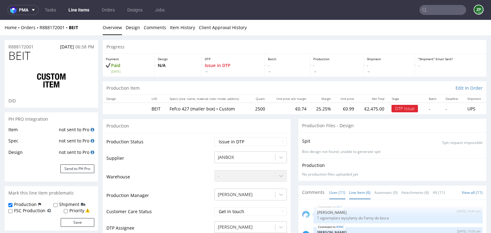
click at [353, 194] on link "Line Item (6)" at bounding box center [359, 192] width 21 height 13
click at [413, 193] on link "Attachments (6)" at bounding box center [415, 192] width 28 height 13
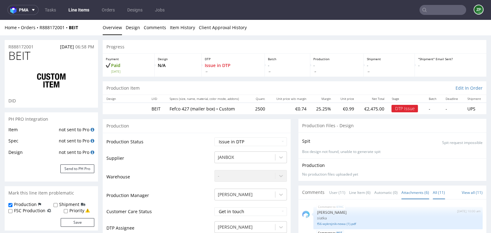
click at [435, 192] on link "All (11)" at bounding box center [438, 192] width 12 height 13
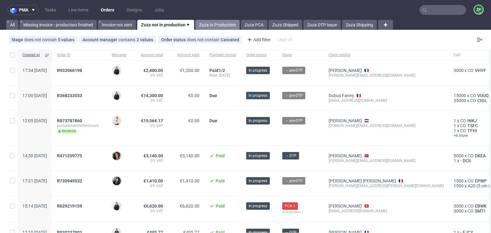
click at [217, 25] on link "Zuza In Production" at bounding box center [217, 25] width 44 height 10
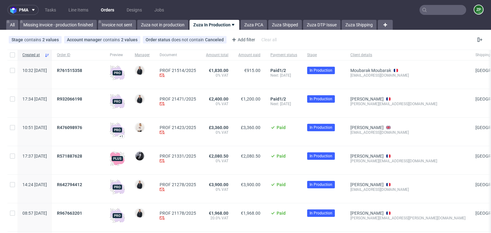
scroll to position [0, 12]
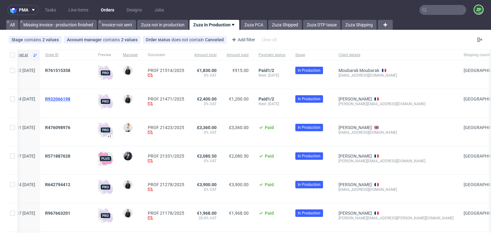
click at [70, 98] on span "R932066198" at bounding box center [57, 99] width 25 height 5
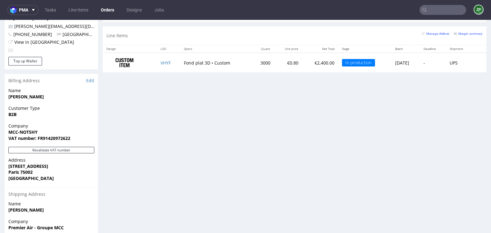
scroll to position [394, 0]
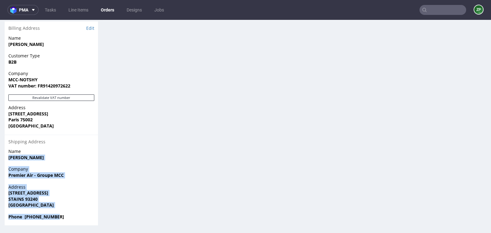
drag, startPoint x: 9, startPoint y: 157, endPoint x: 68, endPoint y: 220, distance: 86.6
click at [68, 220] on section "Billing Address Edit Name [PERSON_NAME] Customer Type B2B Company MCC-NOTSHY VA…" at bounding box center [51, 123] width 93 height 204
copy section "[PERSON_NAME] Company Premier Air - Groupe MCC Address [STREET_ADDRESS] Phone […"
click at [111, 9] on link "Orders" at bounding box center [107, 10] width 21 height 10
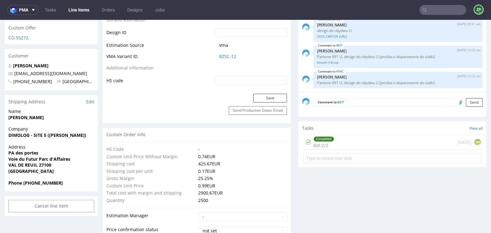
scroll to position [341, 0]
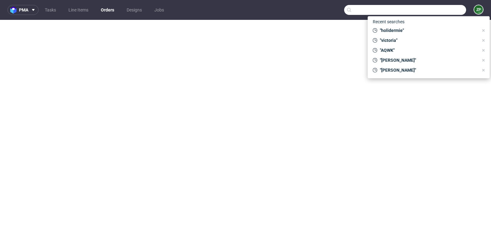
click at [444, 10] on input "text" at bounding box center [405, 10] width 122 height 10
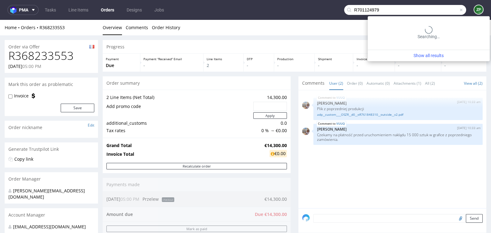
type input "R701124979"
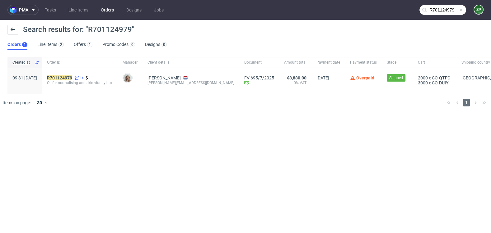
click at [111, 12] on link "Orders" at bounding box center [107, 10] width 21 height 10
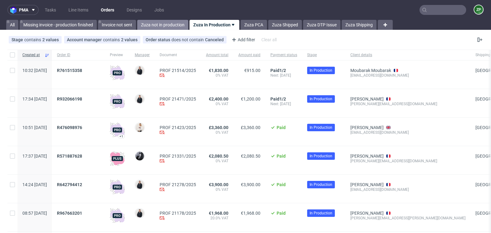
click at [166, 22] on link "Zuza not in production" at bounding box center [162, 25] width 51 height 10
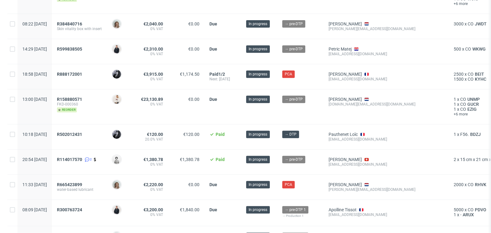
scroll to position [366, 0]
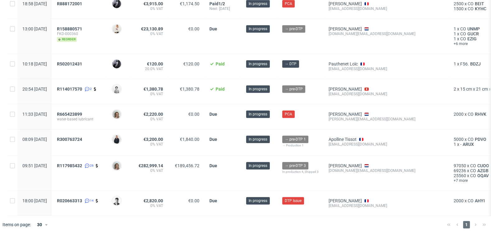
click at [359, 118] on div "[PERSON_NAME][EMAIL_ADDRESS][DOMAIN_NAME]" at bounding box center [385, 119] width 115 height 5
copy div "[PERSON_NAME][EMAIL_ADDRESS][DOMAIN_NAME]"
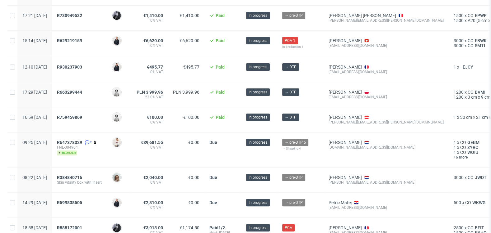
scroll to position [0, 0]
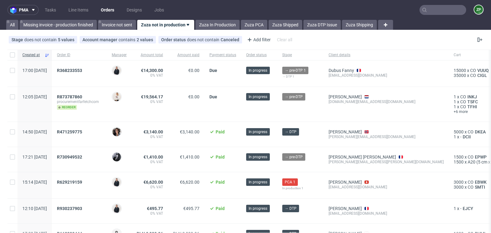
click at [443, 5] on input "text" at bounding box center [442, 10] width 47 height 10
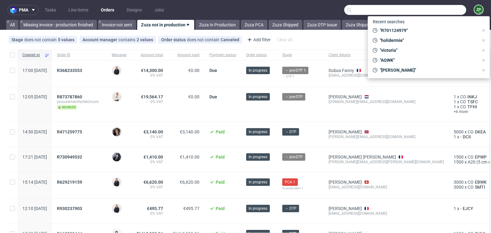
paste input "[PERSON_NAME][EMAIL_ADDRESS][DOMAIN_NAME]"
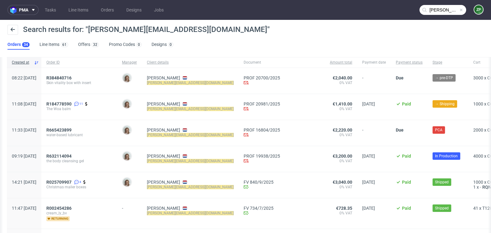
click at [434, 15] on input "[PERSON_NAME][EMAIL_ADDRESS][DOMAIN_NAME]" at bounding box center [442, 10] width 47 height 10
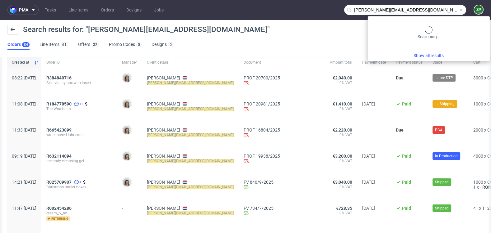
click at [431, 6] on input "[PERSON_NAME][EMAIL_ADDRESS][DOMAIN_NAME]" at bounding box center [405, 10] width 122 height 10
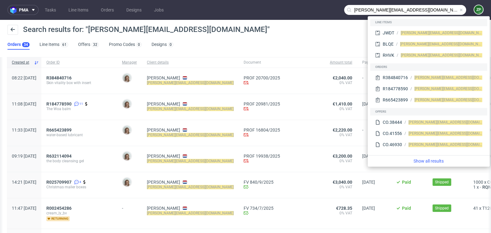
click at [431, 6] on input "[PERSON_NAME][EMAIL_ADDRESS][DOMAIN_NAME]" at bounding box center [405, 10] width 122 height 10
paste input "R384840716”."
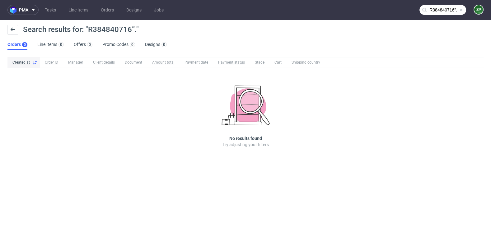
click at [448, 13] on input "R384840716”." at bounding box center [442, 10] width 47 height 10
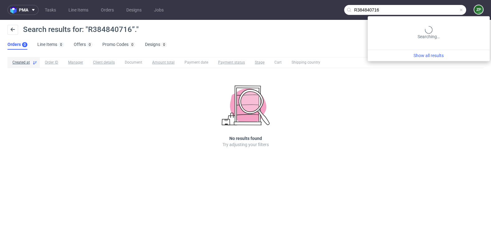
type input "R384840716"
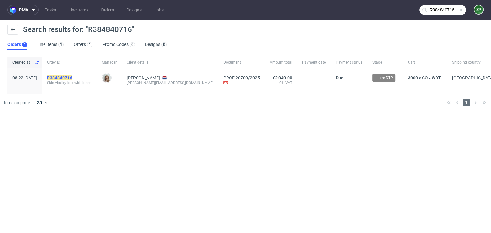
click at [72, 77] on mark "R384840716" at bounding box center [59, 78] width 25 height 5
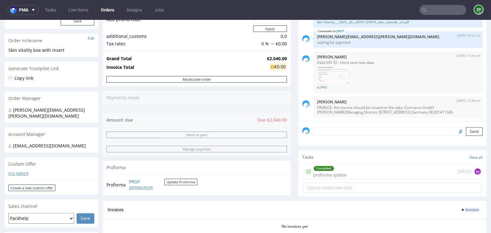
scroll to position [150, 0]
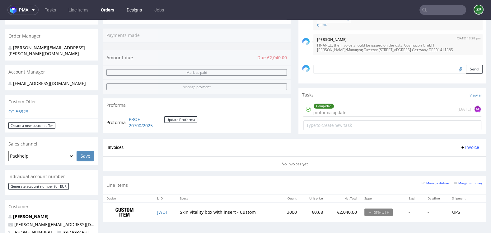
click at [133, 11] on link "Designs" at bounding box center [134, 10] width 23 height 10
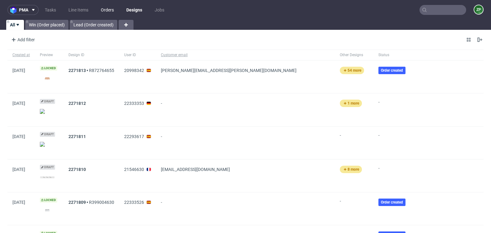
click at [108, 7] on link "Orders" at bounding box center [107, 10] width 21 height 10
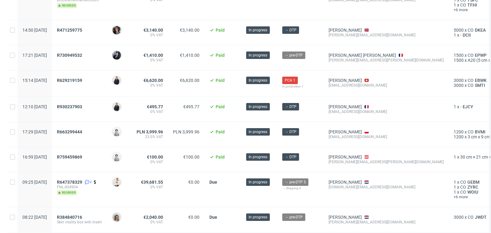
scroll to position [100, 0]
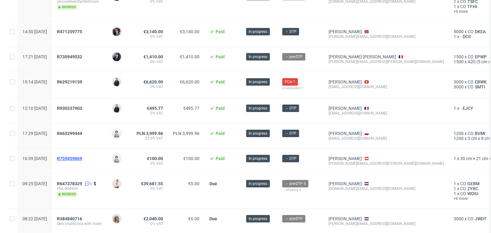
click at [82, 156] on span "R759459869" at bounding box center [69, 158] width 25 height 5
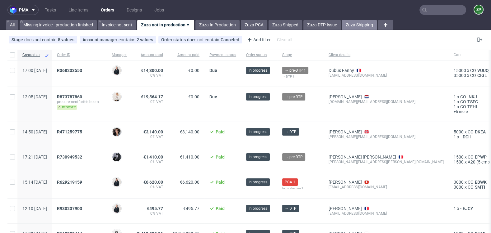
click at [358, 26] on link "Zuza Shipping" at bounding box center [359, 25] width 35 height 10
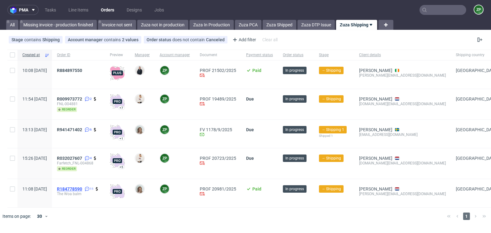
click at [82, 189] on span "R184778590" at bounding box center [69, 189] width 25 height 5
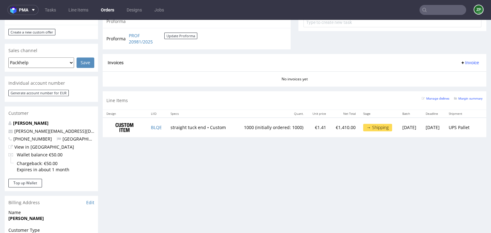
scroll to position [244, 0]
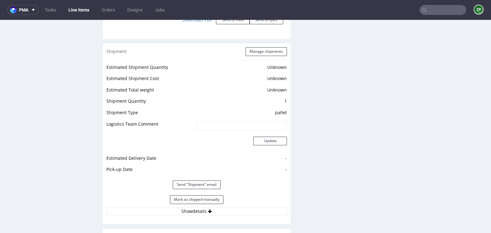
scroll to position [803, 0]
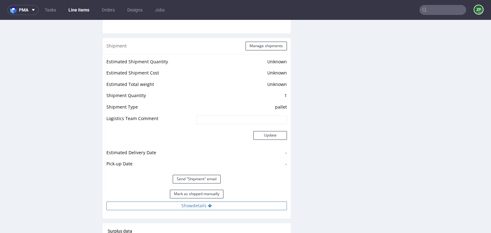
click at [203, 202] on button "Show details" at bounding box center [196, 206] width 180 height 9
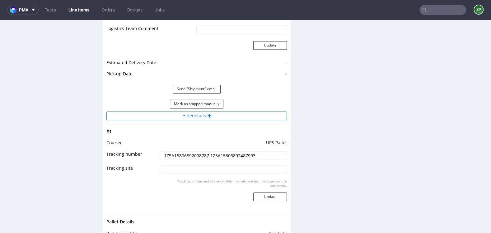
scroll to position [893, 0]
click at [198, 151] on input "1Z5A15806892008787 1Z5A15806892487993" at bounding box center [222, 155] width 127 height 9
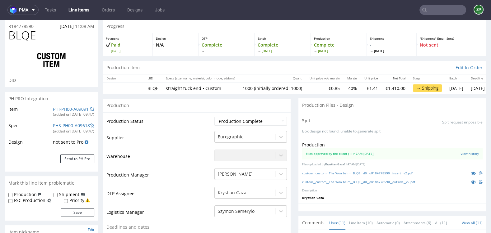
scroll to position [0, 0]
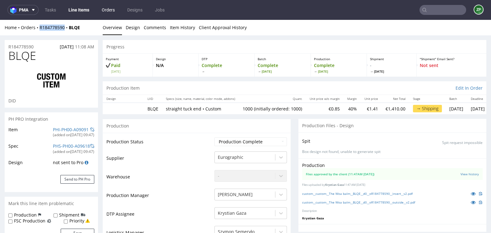
click at [104, 6] on link "Orders" at bounding box center [108, 10] width 21 height 10
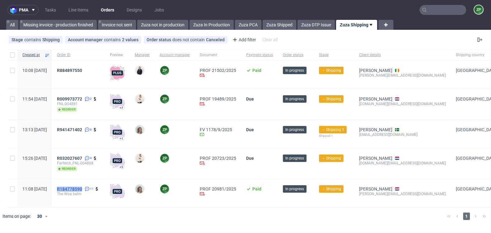
click at [81, 187] on span "R184778590" at bounding box center [69, 189] width 25 height 5
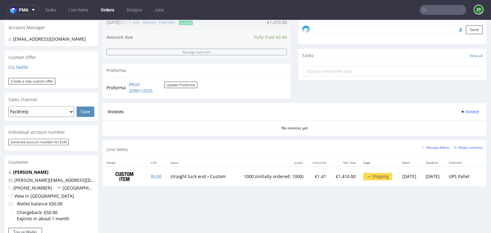
scroll to position [194, 0]
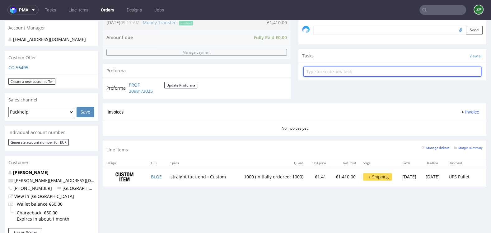
click at [331, 69] on input "text" at bounding box center [392, 72] width 178 height 10
type input "invoice"
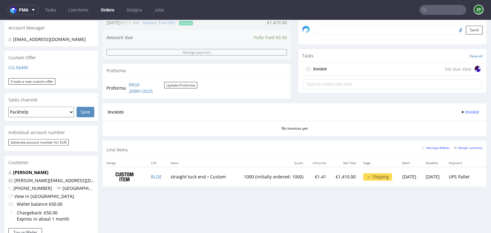
click at [361, 64] on div "invoice Set due date" at bounding box center [392, 69] width 178 height 12
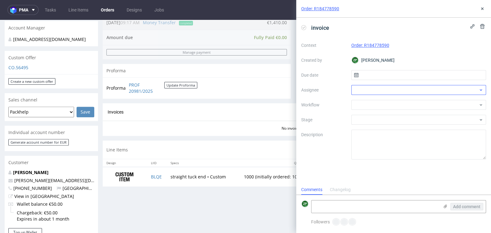
scroll to position [5, 0]
click at [381, 75] on input "text" at bounding box center [418, 75] width 135 height 10
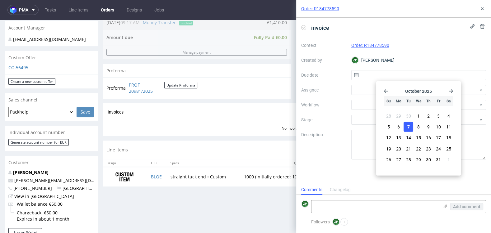
click at [406, 123] on button "7" at bounding box center [408, 127] width 10 height 10
type input "07/10/2025"
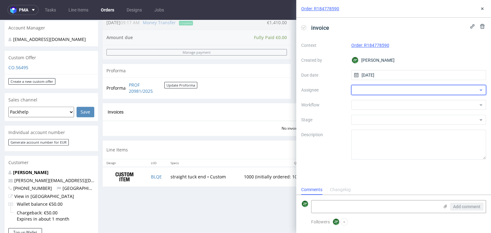
click at [374, 93] on div at bounding box center [418, 90] width 135 height 10
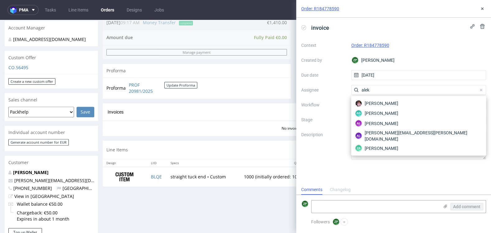
scroll to position [0, 0]
type input "alek"
click at [395, 124] on span "Aleksandra Łętowska" at bounding box center [380, 123] width 33 height 6
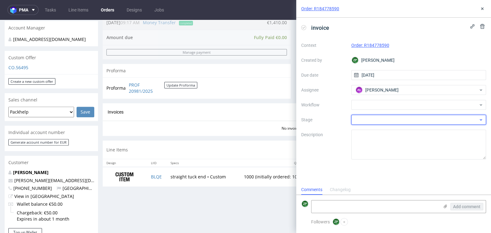
click at [360, 118] on div at bounding box center [418, 120] width 135 height 10
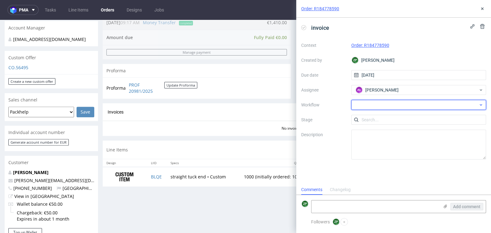
click at [361, 109] on div at bounding box center [418, 105] width 135 height 10
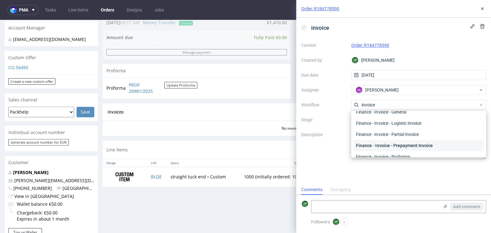
scroll to position [22, 0]
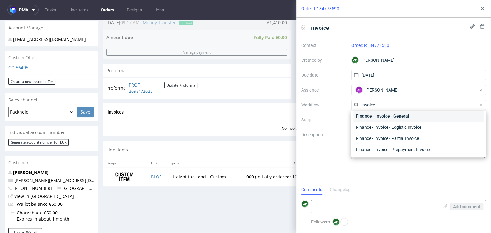
type input "invoice"
click at [381, 117] on div "Finance - Invoice - General" at bounding box center [418, 116] width 130 height 11
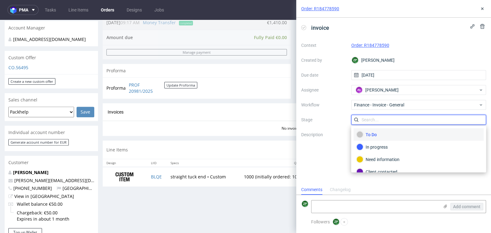
click at [372, 120] on input "text" at bounding box center [418, 120] width 135 height 10
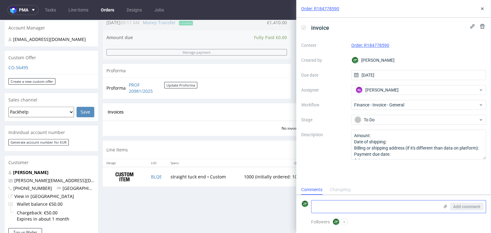
click at [331, 212] on textarea at bounding box center [374, 207] width 127 height 12
type textarea "shipping on 7.10"
click at [464, 207] on span "Add comment" at bounding box center [466, 207] width 27 height 4
click at [482, 12] on button at bounding box center [481, 8] width 7 height 7
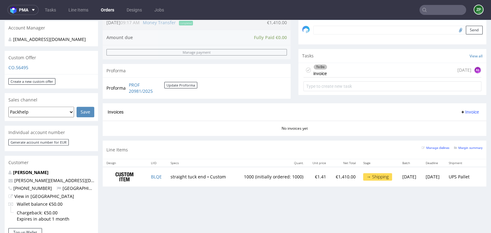
click at [108, 13] on link "Orders" at bounding box center [107, 10] width 21 height 10
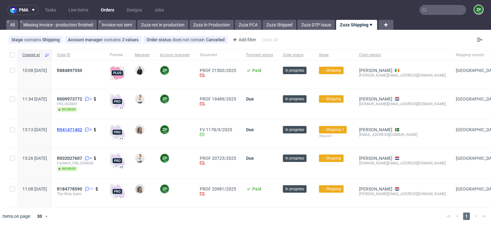
click at [82, 129] on span "R941471402" at bounding box center [69, 129] width 25 height 5
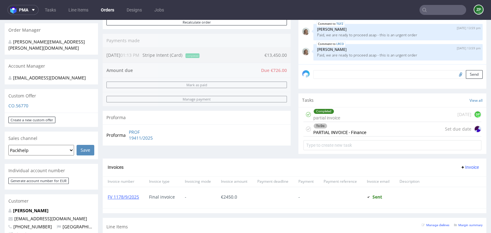
scroll to position [150, 0]
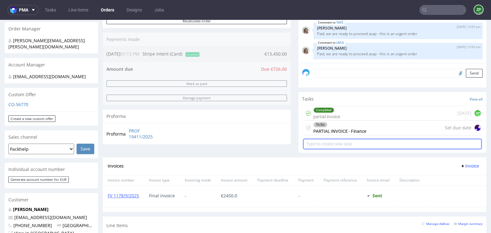
click at [328, 141] on input "text" at bounding box center [392, 144] width 178 height 10
type input "final invoice"
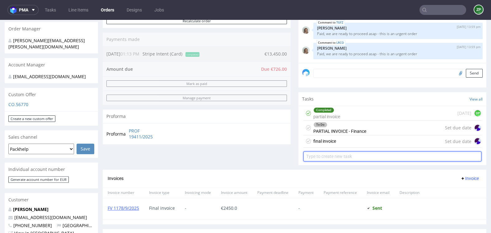
click at [324, 156] on input "text" at bounding box center [392, 157] width 178 height 10
type input "s"
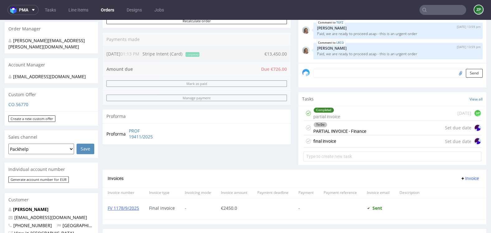
click at [339, 138] on div "final invoice Set due date" at bounding box center [392, 142] width 178 height 12
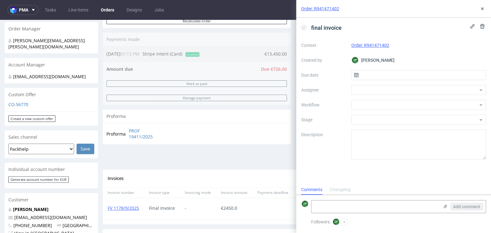
scroll to position [5, 0]
click at [337, 204] on textarea at bounding box center [374, 207] width 127 height 12
type textarea "+ add surplus"
click at [376, 71] on input "text" at bounding box center [418, 75] width 135 height 10
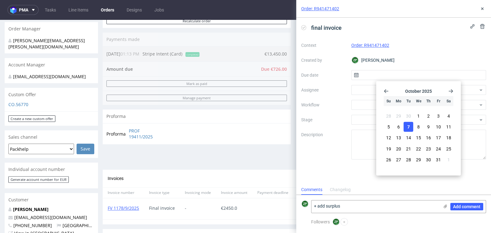
click at [410, 126] on button "7" at bounding box center [408, 127] width 10 height 10
type input "07/10/2025"
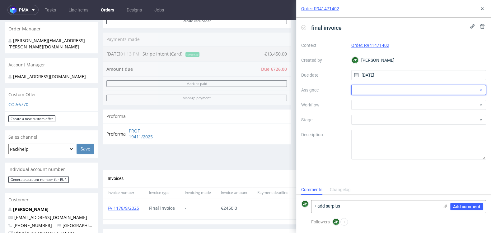
click at [371, 88] on div at bounding box center [418, 90] width 135 height 10
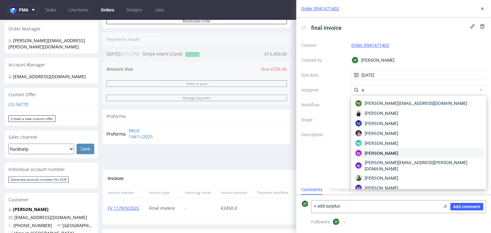
type input "a"
click at [393, 154] on span "Aleksandra Łętowska" at bounding box center [380, 153] width 33 height 6
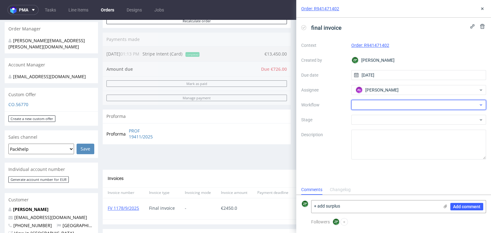
click at [368, 107] on div at bounding box center [418, 105] width 135 height 10
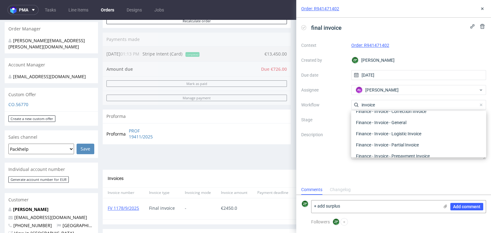
scroll to position [14, 0]
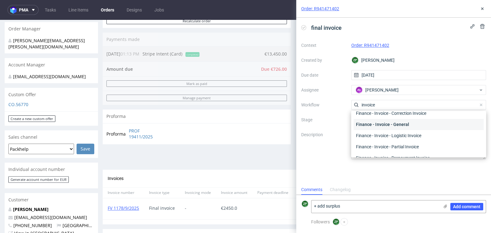
type input "invoice"
click at [403, 127] on div "Finance - Invoice - General" at bounding box center [418, 124] width 130 height 11
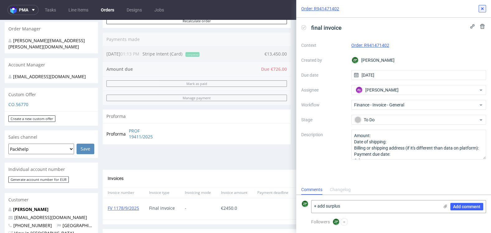
click at [482, 6] on button at bounding box center [481, 8] width 7 height 7
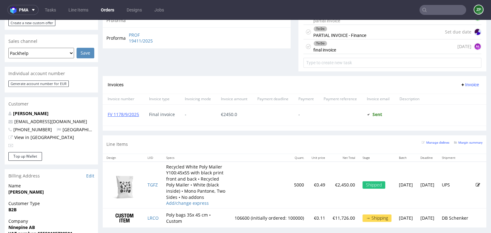
scroll to position [304, 0]
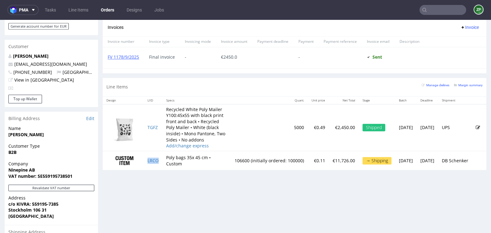
click at [160, 170] on td "LRCO" at bounding box center [153, 160] width 19 height 19
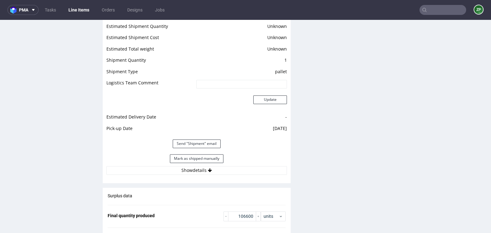
scroll to position [829, 0]
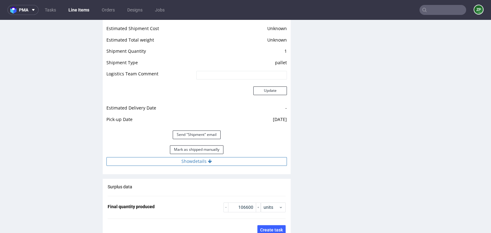
click at [204, 160] on button "Show details" at bounding box center [196, 161] width 180 height 9
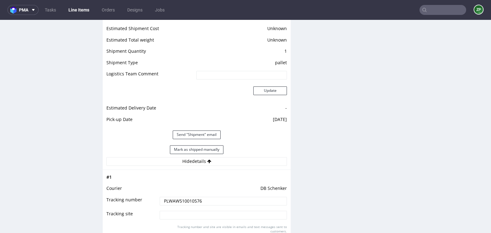
click at [179, 200] on input "PLWAW510010576" at bounding box center [222, 201] width 127 height 9
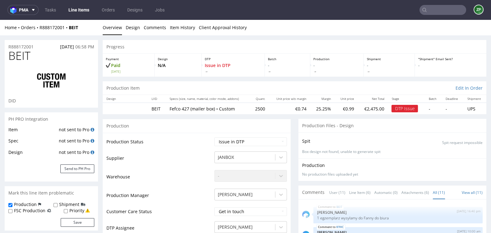
scroll to position [106, 0]
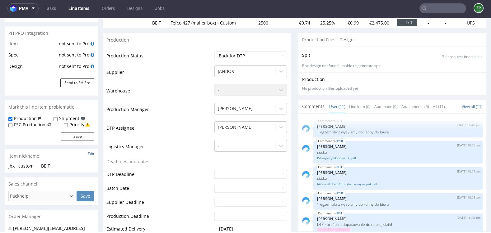
scroll to position [209, 0]
